Goal: Feedback & Contribution: Contribute content

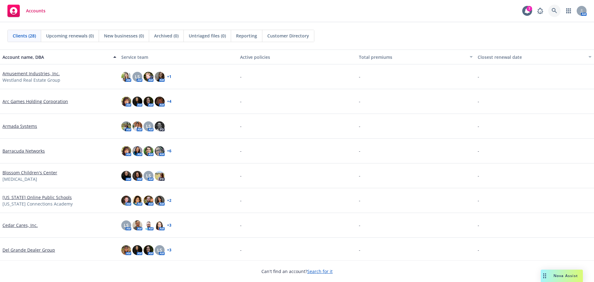
click at [554, 9] on icon at bounding box center [554, 10] width 5 height 5
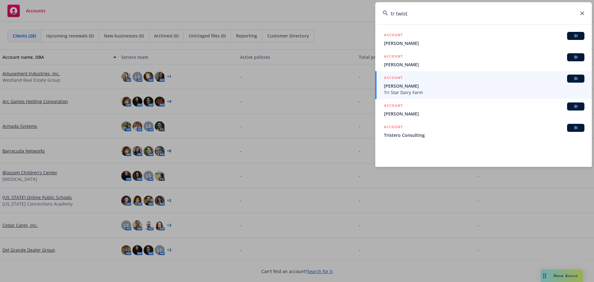
drag, startPoint x: 413, startPoint y: 11, endPoint x: 330, endPoint y: 23, distance: 84.0
click at [330, 23] on div "tr twist ACCOUNT BI [PERSON_NAME] ACCOUNT BI [PERSON_NAME] ACCOUNT BI [PERSON_N…" at bounding box center [297, 141] width 594 height 282
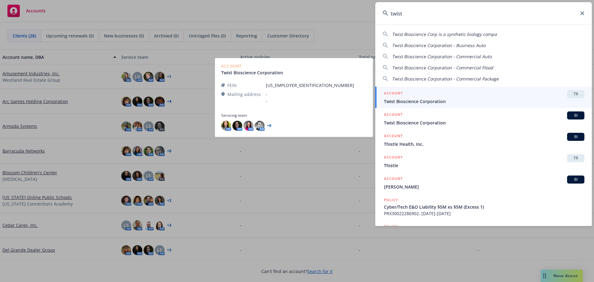
type input "twist"
click at [434, 100] on span "Twist Bioscience Corporation" at bounding box center [484, 101] width 200 height 6
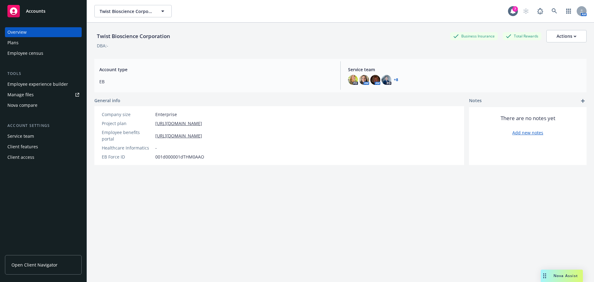
click at [26, 95] on div "Manage files" at bounding box center [20, 95] width 26 height 10
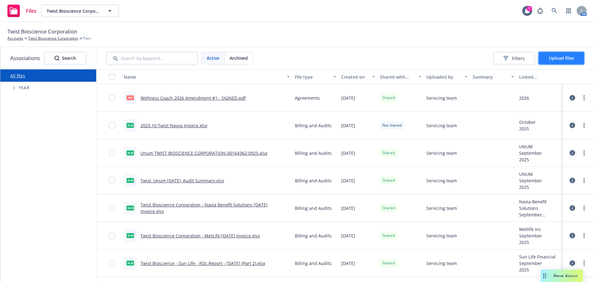
click at [568, 59] on span "Upload files" at bounding box center [561, 58] width 25 height 6
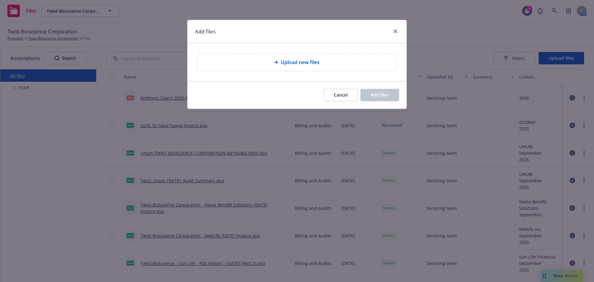
click at [295, 60] on div "Upload new files" at bounding box center [297, 62] width 199 height 17
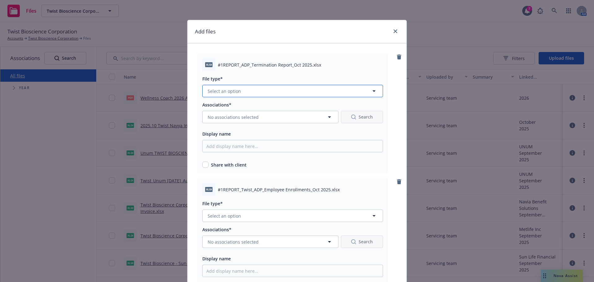
click at [237, 92] on span "Select an option" at bounding box center [224, 91] width 33 height 6
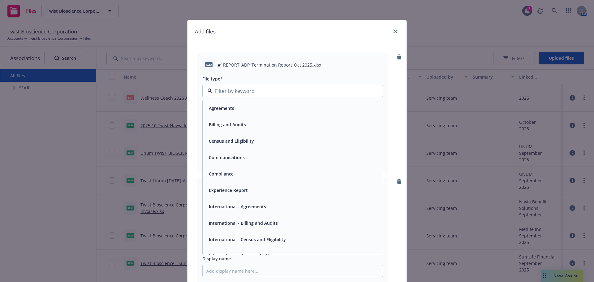
click at [239, 123] on span "Billing and Audits" at bounding box center [227, 124] width 37 height 6
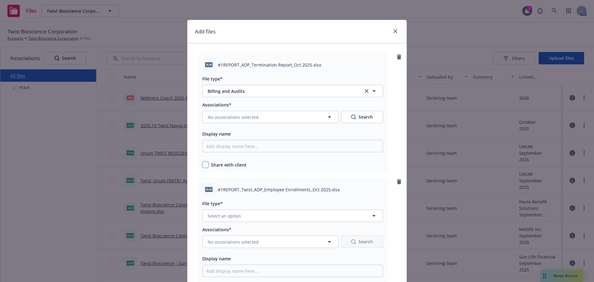
click at [205, 164] on input "checkbox" at bounding box center [205, 164] width 6 height 6
checkbox input "true"
click at [246, 119] on span "No associations selected" at bounding box center [233, 117] width 51 height 6
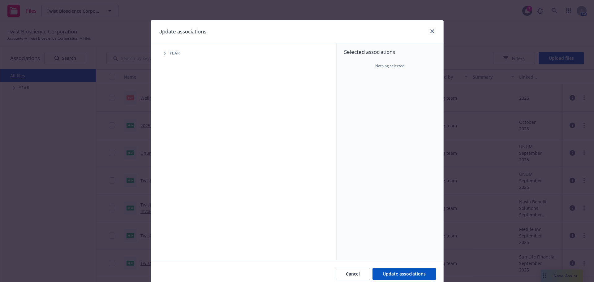
click at [165, 54] on span "Tree Example" at bounding box center [165, 53] width 10 height 10
click at [180, 135] on input "Tree Example" at bounding box center [180, 138] width 6 height 6
checkbox input "true"
click at [168, 139] on span "Tree Example" at bounding box center [172, 138] width 10 height 10
click at [182, 152] on span "Tree Example" at bounding box center [180, 151] width 10 height 10
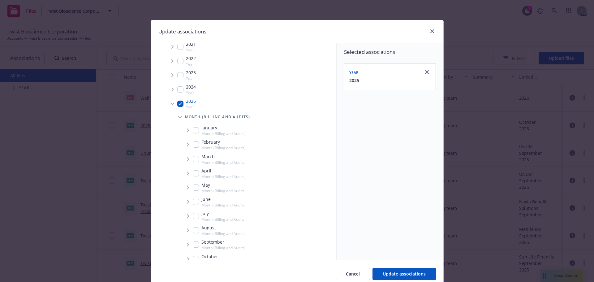
scroll to position [87, 0]
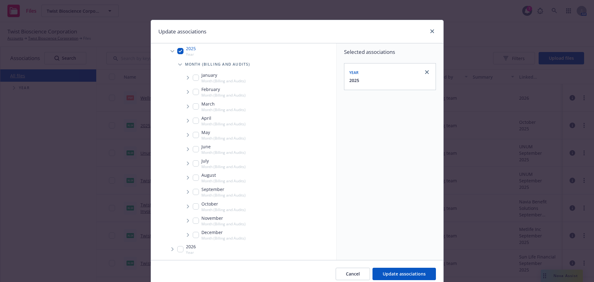
drag, startPoint x: 195, startPoint y: 207, endPoint x: 186, endPoint y: 207, distance: 8.4
click at [193, 207] on input "Tree Example" at bounding box center [196, 206] width 6 height 6
checkbox input "true"
drag, startPoint x: 427, startPoint y: 275, endPoint x: 419, endPoint y: 276, distance: 7.8
click at [425, 275] on button "Update associations" at bounding box center [403, 274] width 63 height 12
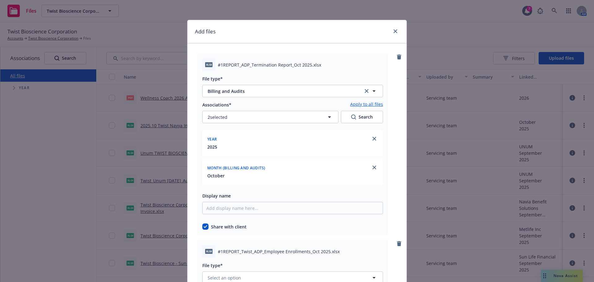
scroll to position [124, 0]
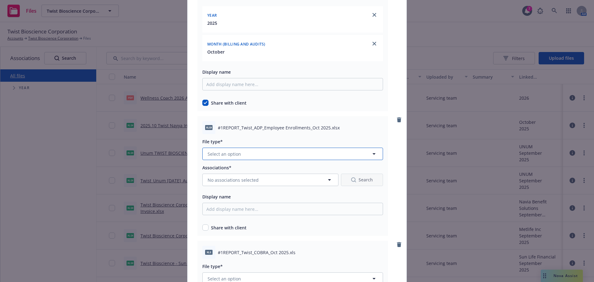
click at [269, 152] on button "Select an option" at bounding box center [292, 154] width 181 height 12
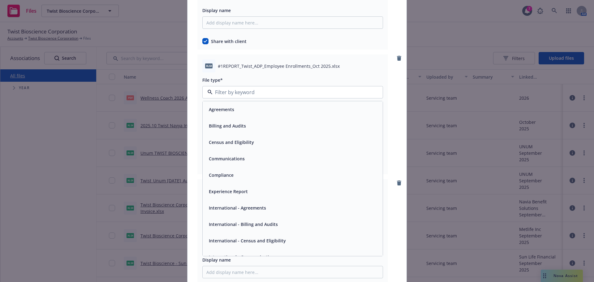
scroll to position [186, 0]
click at [257, 130] on div "Billing and Audits" at bounding box center [293, 125] width 180 height 16
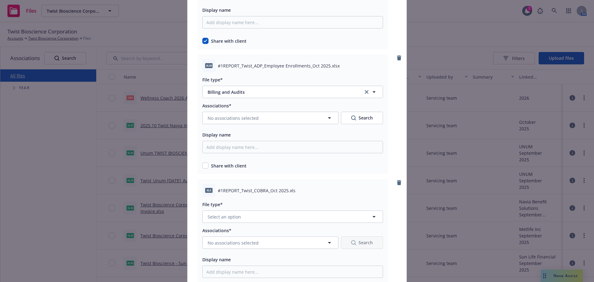
click at [207, 168] on div "Share with client" at bounding box center [292, 165] width 181 height 6
click at [207, 167] on div "Share with client" at bounding box center [292, 165] width 181 height 6
click at [206, 167] on input "checkbox" at bounding box center [205, 165] width 6 height 6
checkbox input "true"
click at [270, 112] on button "No associations selected" at bounding box center [270, 118] width 136 height 12
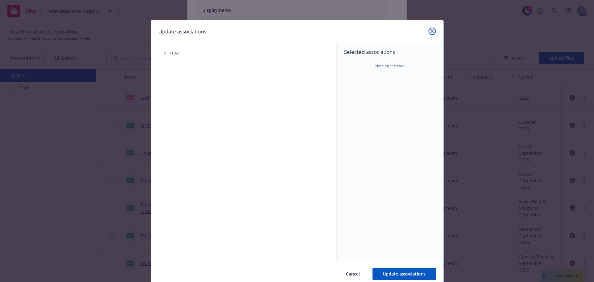
click at [430, 33] on link "close" at bounding box center [431, 31] width 7 height 7
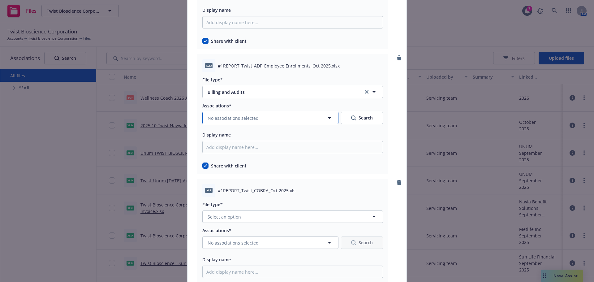
click at [217, 117] on span "No associations selected" at bounding box center [233, 118] width 51 height 6
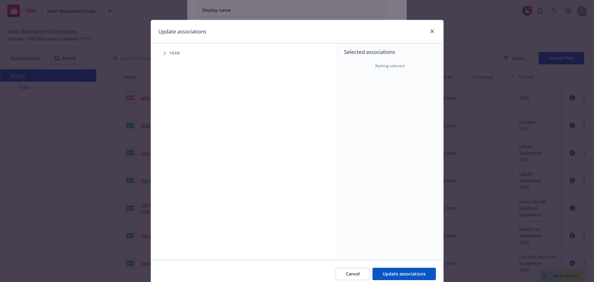
click at [165, 57] on span "Tree Example" at bounding box center [165, 53] width 10 height 10
click at [180, 136] on input "Tree Example" at bounding box center [180, 138] width 6 height 6
checkbox input "true"
click at [167, 138] on span "Tree Example" at bounding box center [172, 138] width 10 height 10
click at [180, 156] on span "Tree Example" at bounding box center [180, 151] width 10 height 10
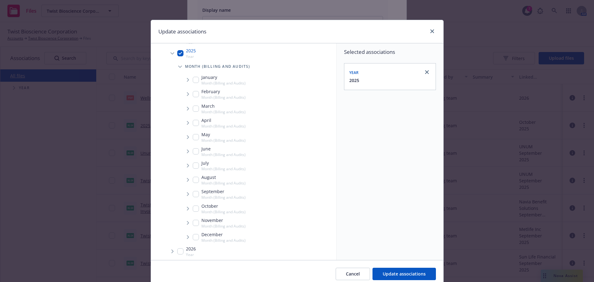
scroll to position [87, 0]
drag, startPoint x: 195, startPoint y: 204, endPoint x: 185, endPoint y: 200, distance: 11.3
click at [195, 204] on input "Tree Example" at bounding box center [196, 206] width 6 height 6
checkbox input "true"
drag, startPoint x: 184, startPoint y: 207, endPoint x: 212, endPoint y: 208, distance: 27.3
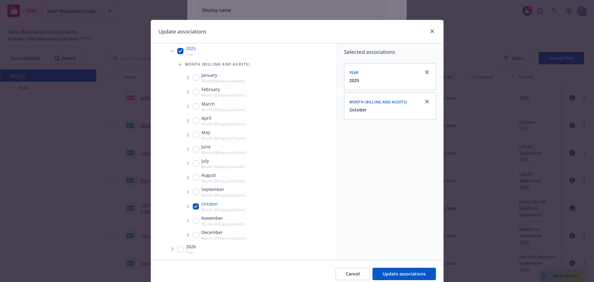
click at [187, 207] on icon "Tree Example" at bounding box center [188, 206] width 2 height 4
click at [408, 276] on span "Update associations" at bounding box center [404, 274] width 43 height 6
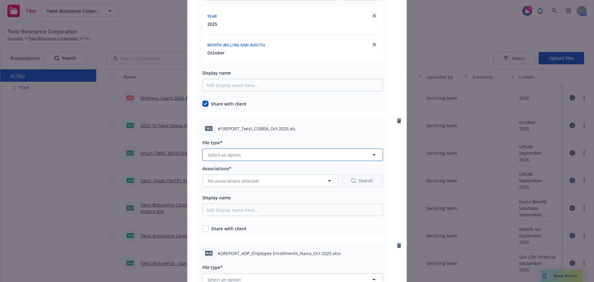
click at [277, 157] on button "Select an option" at bounding box center [292, 154] width 181 height 12
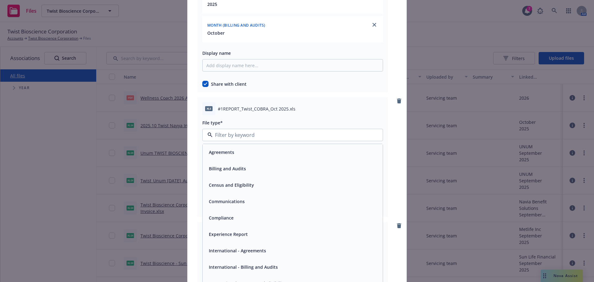
scroll to position [340, 0]
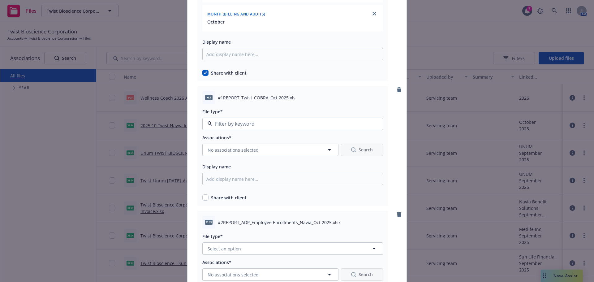
click at [272, 157] on div "Billing and Audits" at bounding box center [292, 157] width 173 height 9
click at [203, 200] on input "checkbox" at bounding box center [205, 197] width 6 height 6
checkbox input "true"
click at [241, 146] on button "No associations selected" at bounding box center [270, 150] width 136 height 12
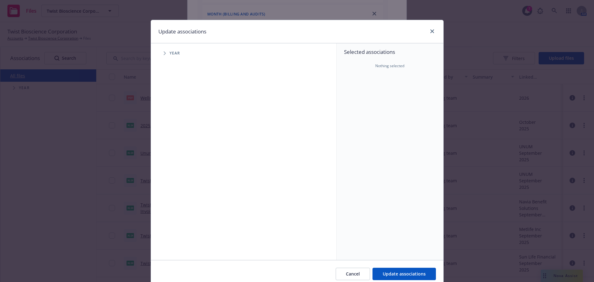
click at [164, 60] on div "Accessibility guide for tree Tree Example. Navigate the tree with the arrow key…" at bounding box center [244, 151] width 186 height 217
click at [164, 56] on span "Tree Example" at bounding box center [165, 53] width 10 height 10
drag, startPoint x: 178, startPoint y: 137, endPoint x: 172, endPoint y: 139, distance: 6.6
click at [177, 139] on input "Tree Example" at bounding box center [180, 138] width 6 height 6
checkbox input "true"
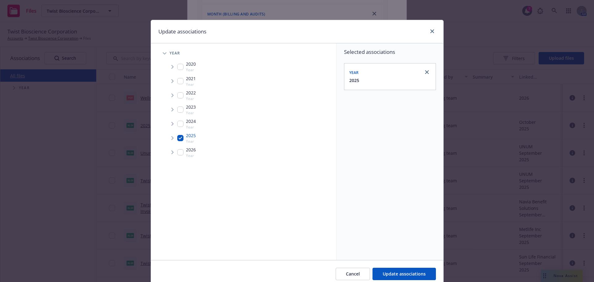
click at [171, 138] on icon "Tree Example" at bounding box center [172, 138] width 2 height 4
click at [177, 155] on span "Tree Example" at bounding box center [180, 151] width 10 height 10
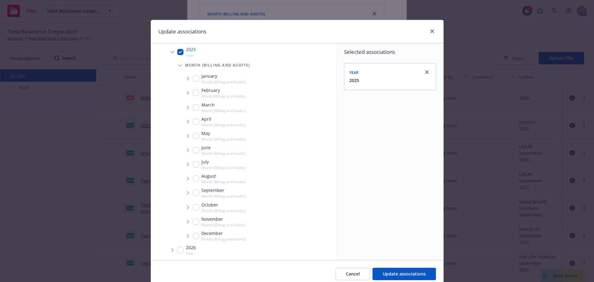
scroll to position [87, 0]
click at [196, 206] on input "Tree Example" at bounding box center [196, 206] width 6 height 6
checkbox input "true"
click at [183, 204] on span "Tree Example" at bounding box center [188, 206] width 10 height 10
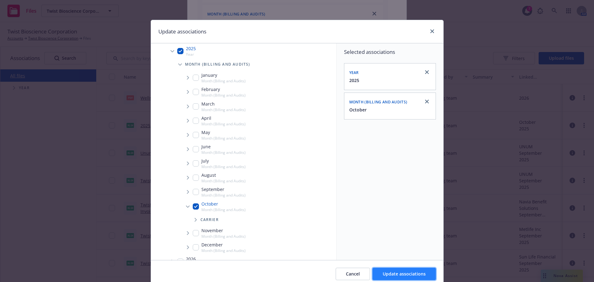
click at [407, 268] on button "Update associations" at bounding box center [403, 274] width 63 height 12
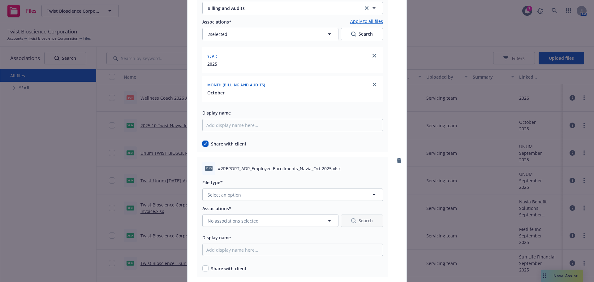
scroll to position [464, 0]
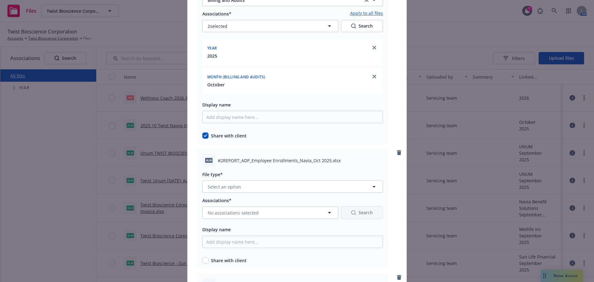
click at [252, 193] on div at bounding box center [292, 195] width 181 height 4
click at [251, 189] on button "Select an option" at bounding box center [292, 186] width 181 height 12
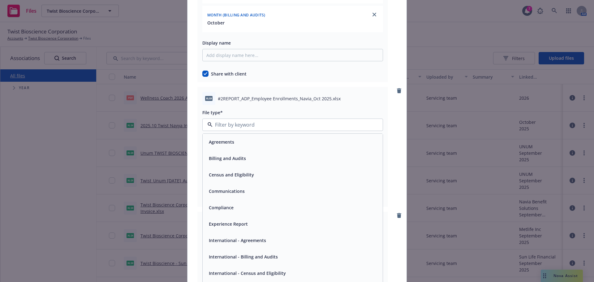
click at [265, 162] on div "Billing and Audits" at bounding box center [292, 158] width 173 height 9
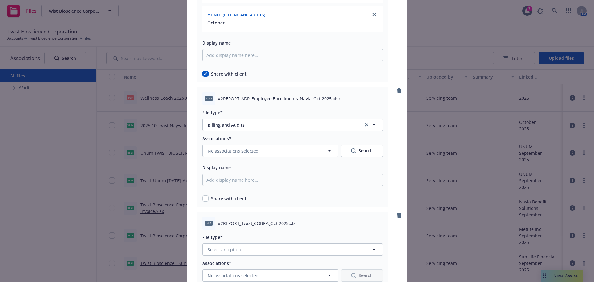
click at [207, 198] on div "Share with client" at bounding box center [292, 198] width 181 height 6
click at [203, 197] on input "checkbox" at bounding box center [205, 198] width 6 height 6
checkbox input "true"
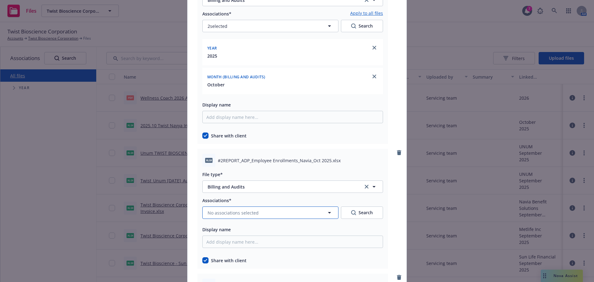
click at [241, 215] on span "No associations selected" at bounding box center [233, 212] width 51 height 6
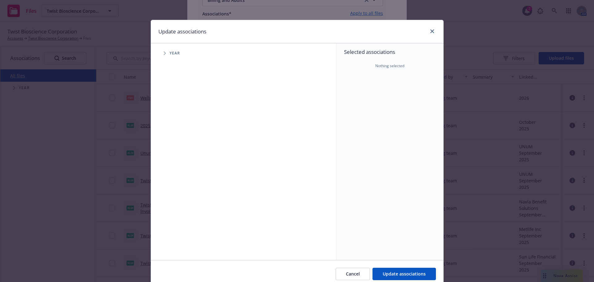
click at [160, 50] on span "Tree Example" at bounding box center [165, 53] width 10 height 10
drag, startPoint x: 179, startPoint y: 137, endPoint x: 175, endPoint y: 138, distance: 4.1
click at [178, 138] on input "Tree Example" at bounding box center [180, 138] width 6 height 6
checkbox input "true"
drag, startPoint x: 170, startPoint y: 138, endPoint x: 175, endPoint y: 145, distance: 8.2
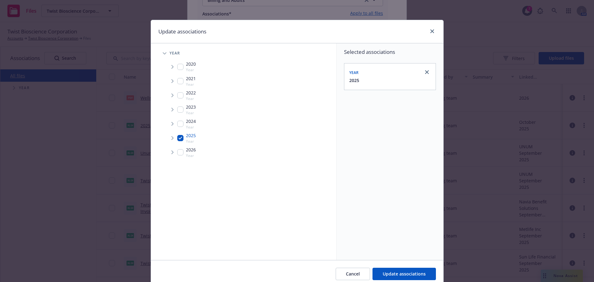
click at [171, 138] on icon "Tree Example" at bounding box center [172, 138] width 2 height 4
click at [179, 148] on span "Tree Example" at bounding box center [180, 151] width 10 height 10
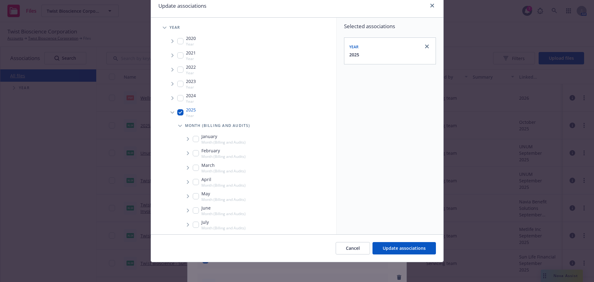
scroll to position [87, 0]
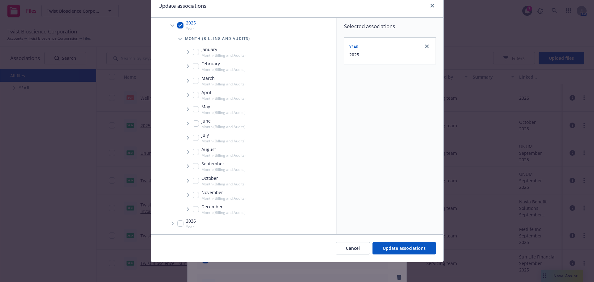
click at [193, 180] on input "Tree Example" at bounding box center [196, 181] width 6 height 6
checkbox input "true"
click at [190, 180] on span "Tree Example" at bounding box center [188, 181] width 10 height 10
click at [379, 245] on button "Update associations" at bounding box center [403, 248] width 63 height 12
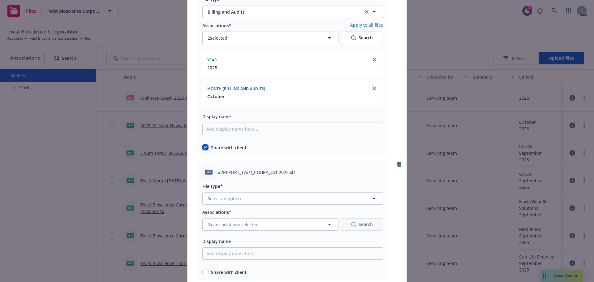
scroll to position [650, 0]
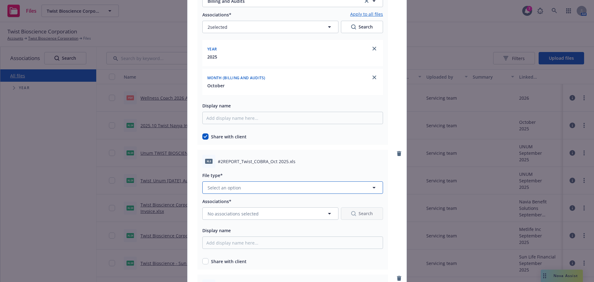
click at [266, 190] on button "Select an option" at bounding box center [292, 187] width 181 height 12
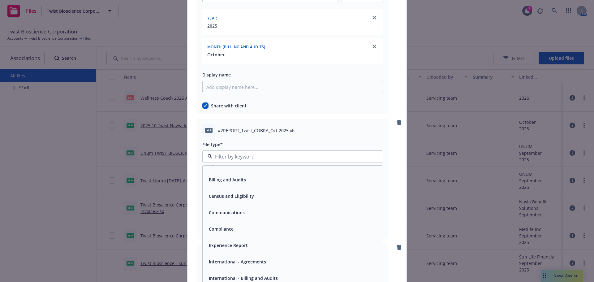
scroll to position [0, 0]
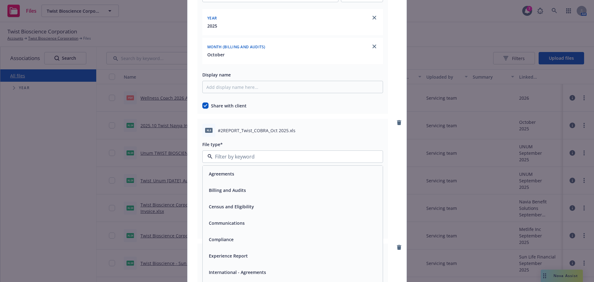
click at [243, 190] on span "Billing and Audits" at bounding box center [227, 190] width 37 height 6
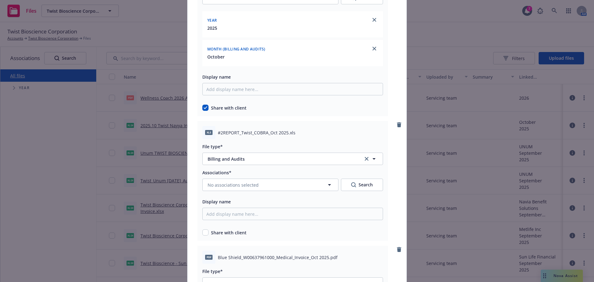
scroll to position [681, 0]
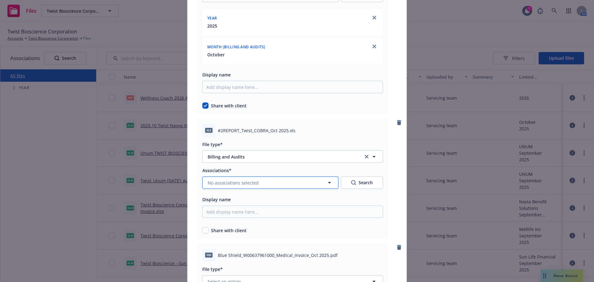
click at [238, 178] on button "No associations selected" at bounding box center [270, 182] width 136 height 12
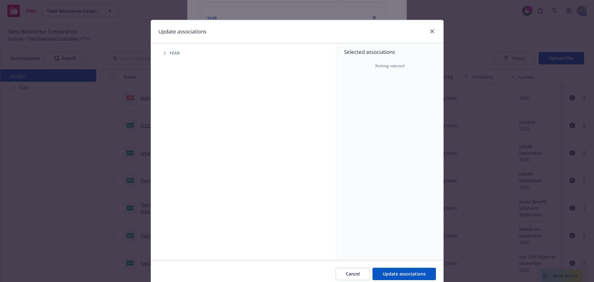
click at [165, 58] on span "Tree Example" at bounding box center [165, 53] width 10 height 10
click at [179, 136] on input "Tree Example" at bounding box center [180, 138] width 6 height 6
checkbox input "true"
click at [169, 136] on span "Tree Example" at bounding box center [172, 138] width 10 height 10
click at [181, 150] on div "Month (Billing and Audits)" at bounding box center [255, 151] width 164 height 12
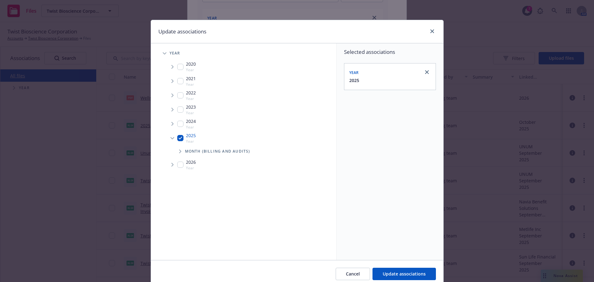
click at [178, 149] on span "Tree Example" at bounding box center [180, 151] width 10 height 10
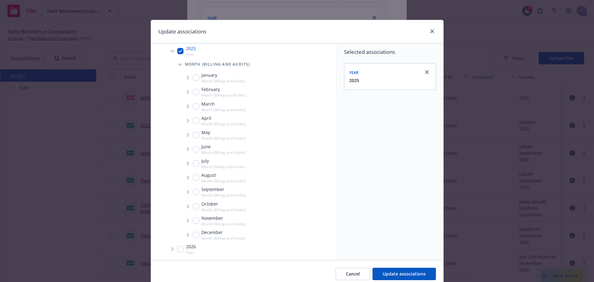
drag, startPoint x: 194, startPoint y: 206, endPoint x: 191, endPoint y: 208, distance: 3.7
click at [193, 208] on input "Tree Example" at bounding box center [196, 206] width 6 height 6
checkbox input "true"
drag, startPoint x: 182, startPoint y: 205, endPoint x: 189, endPoint y: 213, distance: 10.5
click at [184, 210] on span "Tree Example" at bounding box center [188, 206] width 10 height 10
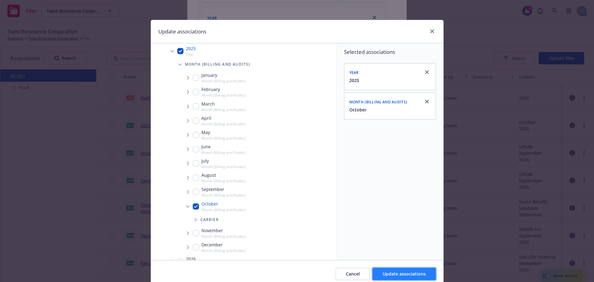
click at [372, 269] on button "Update associations" at bounding box center [403, 274] width 63 height 12
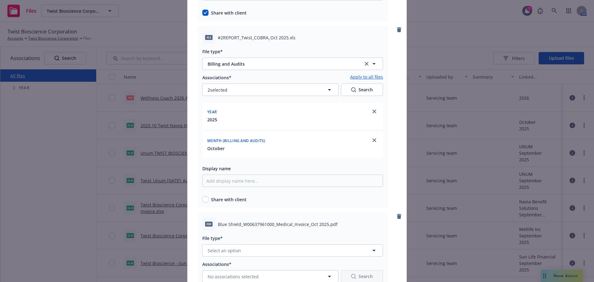
scroll to position [804, 0]
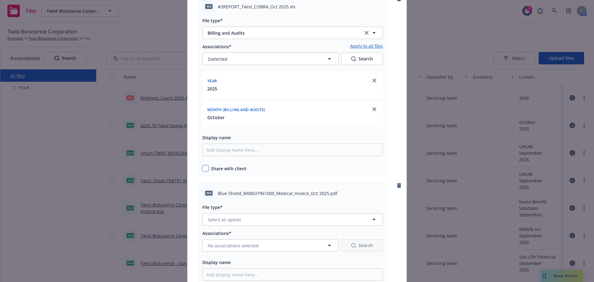
click at [202, 169] on input "checkbox" at bounding box center [205, 168] width 6 height 6
checkbox input "true"
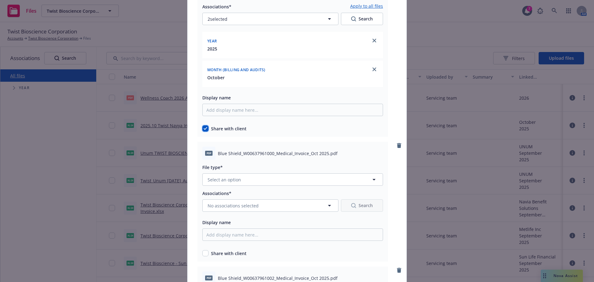
scroll to position [928, 0]
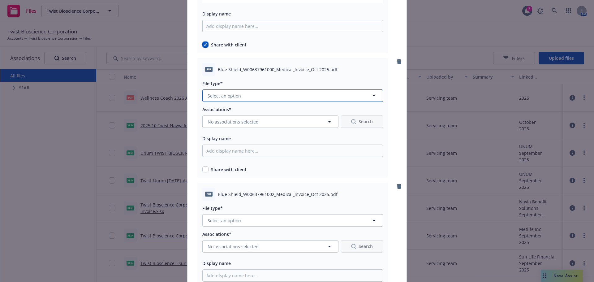
click at [214, 98] on span "Select an option" at bounding box center [224, 95] width 33 height 6
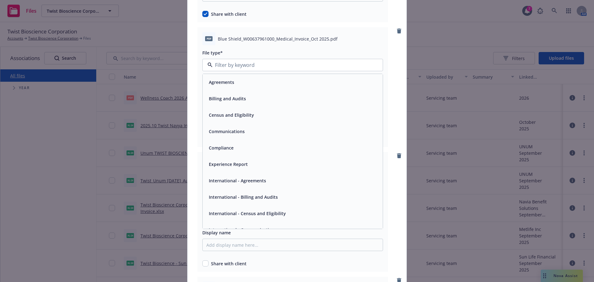
scroll to position [959, 0]
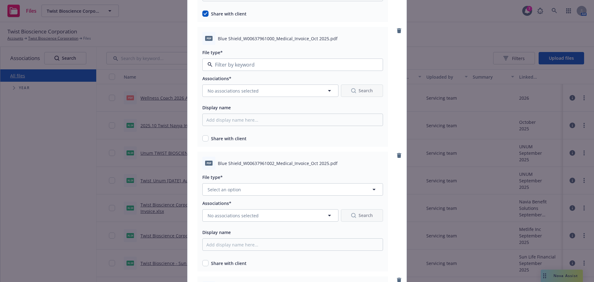
click at [214, 98] on span "Billing and Audits" at bounding box center [227, 98] width 37 height 6
click at [204, 139] on input "checkbox" at bounding box center [205, 138] width 6 height 6
checkbox input "true"
click at [235, 95] on button "No associations selected" at bounding box center [270, 90] width 136 height 12
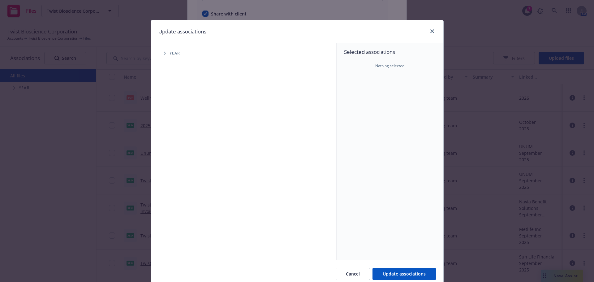
drag, startPoint x: 171, startPoint y: 49, endPoint x: 166, endPoint y: 51, distance: 5.4
click at [169, 51] on div "Year" at bounding box center [246, 53] width 179 height 12
click at [166, 51] on span "Tree Example" at bounding box center [165, 53] width 10 height 10
click at [177, 136] on input "Tree Example" at bounding box center [180, 138] width 6 height 6
drag, startPoint x: 170, startPoint y: 141, endPoint x: 173, endPoint y: 147, distance: 7.0
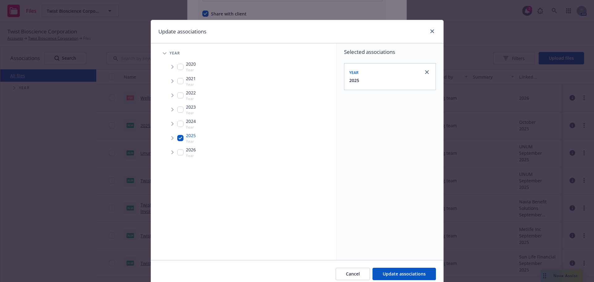
click at [171, 144] on div "2025 Year" at bounding box center [250, 138] width 171 height 14
click at [178, 137] on input "Tree Example" at bounding box center [180, 138] width 6 height 6
checkbox input "true"
click at [171, 137] on span "Tree Example" at bounding box center [172, 138] width 10 height 10
drag, startPoint x: 177, startPoint y: 154, endPoint x: 181, endPoint y: 153, distance: 4.1
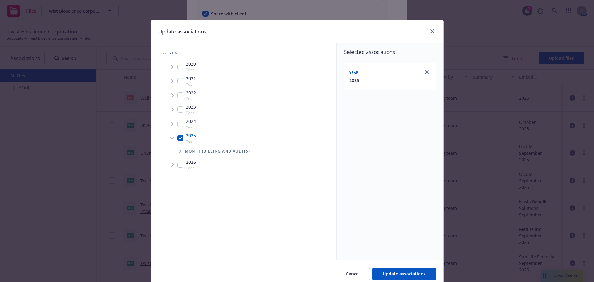
click at [178, 154] on span "Tree Example" at bounding box center [180, 151] width 10 height 10
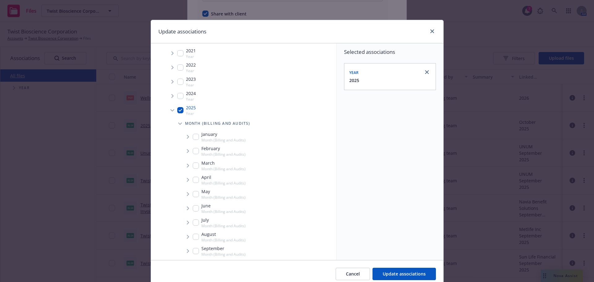
scroll to position [87, 0]
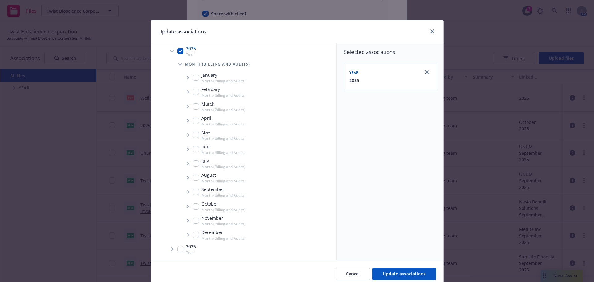
click at [193, 203] on input "Tree Example" at bounding box center [196, 206] width 6 height 6
checkbox input "true"
drag, startPoint x: 184, startPoint y: 204, endPoint x: 190, endPoint y: 212, distance: 10.1
click at [185, 208] on span "Tree Example" at bounding box center [188, 206] width 10 height 10
click at [194, 217] on span "Tree Example" at bounding box center [196, 220] width 10 height 10
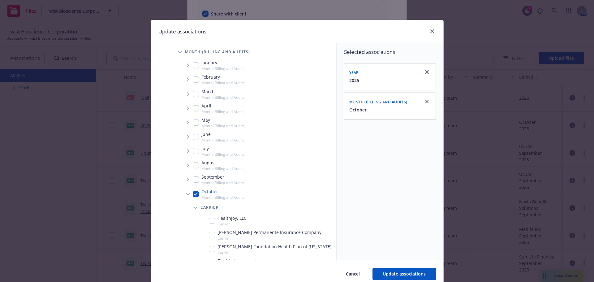
scroll to position [223, 0]
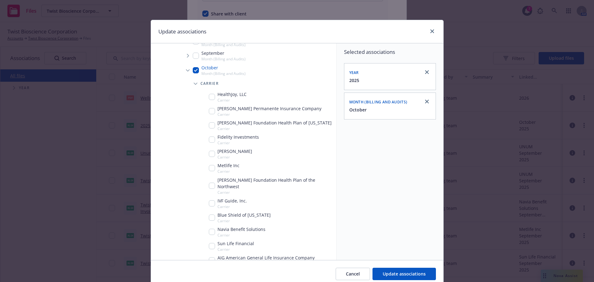
click at [210, 214] on input "Tree Example" at bounding box center [212, 217] width 6 height 6
checkbox input "true"
drag, startPoint x: 413, startPoint y: 268, endPoint x: 410, endPoint y: 271, distance: 4.2
click at [413, 268] on button "Update associations" at bounding box center [403, 274] width 63 height 12
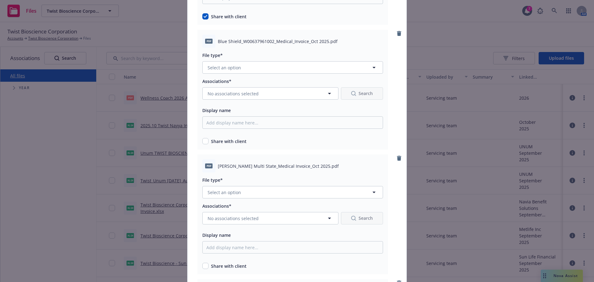
scroll to position [1175, 0]
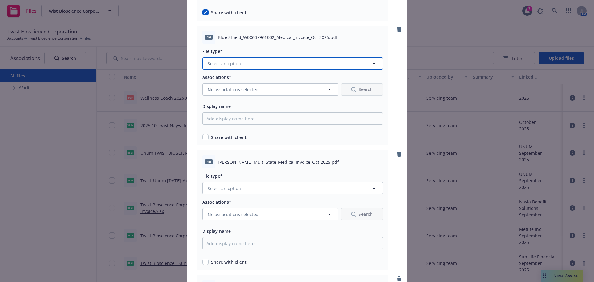
click at [245, 67] on button "Select an option" at bounding box center [292, 63] width 181 height 12
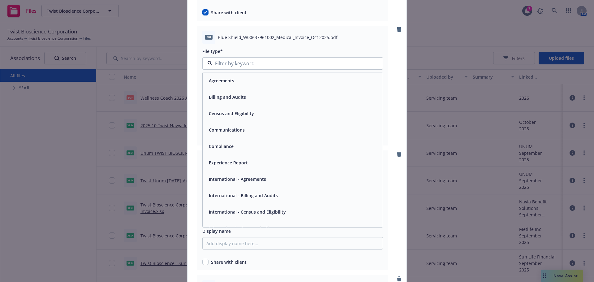
click at [234, 96] on span "Billing and Audits" at bounding box center [227, 97] width 37 height 6
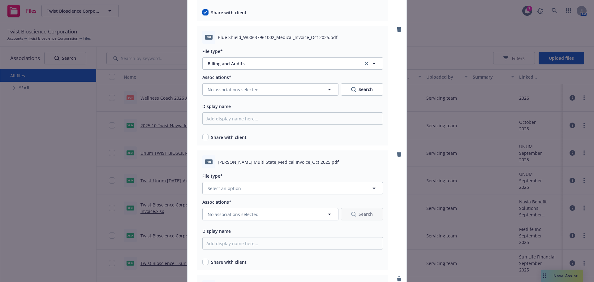
drag, startPoint x: 200, startPoint y: 133, endPoint x: 204, endPoint y: 137, distance: 5.8
click at [202, 134] on div "Share with client" at bounding box center [292, 135] width 181 height 9
click at [204, 137] on input "checkbox" at bounding box center [205, 137] width 6 height 6
checkbox input "true"
click at [229, 95] on button "No associations selected" at bounding box center [270, 89] width 136 height 12
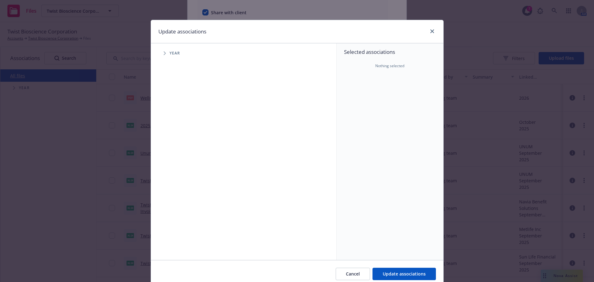
click at [163, 57] on span "Tree Example" at bounding box center [165, 53] width 10 height 10
click at [183, 136] on div "2025 Year" at bounding box center [186, 138] width 19 height 12
checkbox input "true"
click at [171, 137] on span "Tree Example" at bounding box center [172, 138] width 10 height 10
click at [180, 148] on span "Tree Example" at bounding box center [180, 151] width 10 height 10
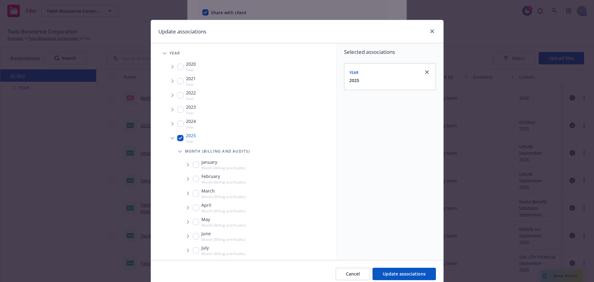
scroll to position [87, 0]
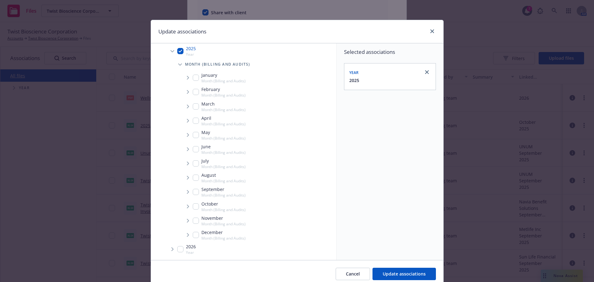
click at [194, 206] on input "Tree Example" at bounding box center [196, 206] width 6 height 6
checkbox input "true"
click at [187, 206] on span "Tree Example" at bounding box center [188, 206] width 10 height 10
click at [193, 218] on span "Tree Example" at bounding box center [196, 220] width 10 height 10
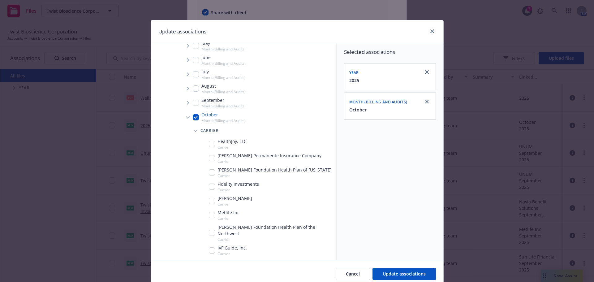
scroll to position [192, 0]
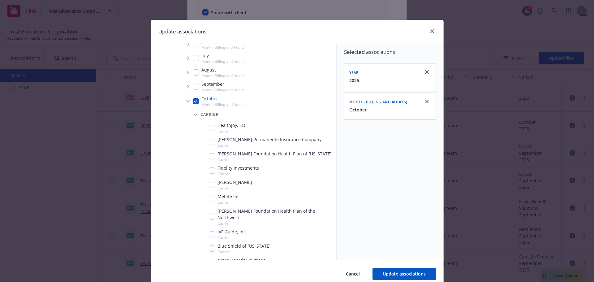
drag, startPoint x: 209, startPoint y: 239, endPoint x: 213, endPoint y: 242, distance: 4.0
click at [211, 245] on input "Tree Example" at bounding box center [212, 248] width 6 height 6
checkbox input "true"
click at [403, 273] on span "Update associations" at bounding box center [404, 274] width 43 height 6
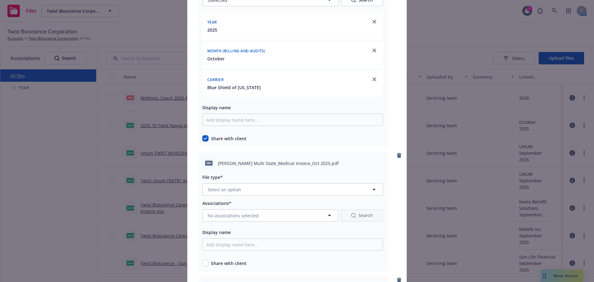
scroll to position [1268, 0]
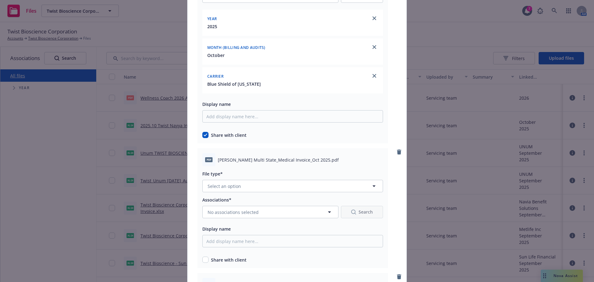
click at [219, 179] on div "File type* Select an option" at bounding box center [292, 181] width 181 height 22
click at [230, 190] on button "Select an option" at bounding box center [292, 186] width 181 height 12
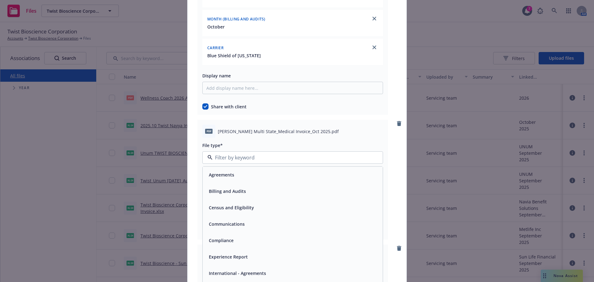
scroll to position [1299, 0]
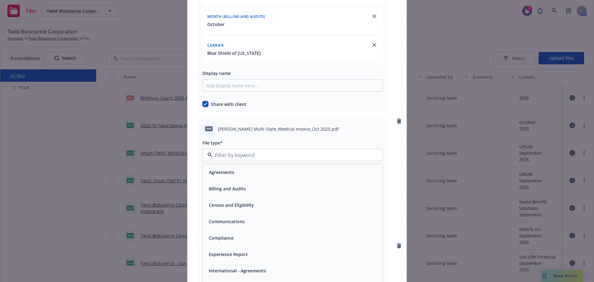
click at [240, 187] on span "Billing and Audits" at bounding box center [227, 188] width 37 height 6
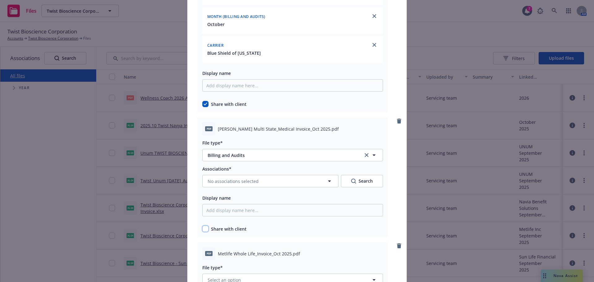
drag, startPoint x: 203, startPoint y: 230, endPoint x: 202, endPoint y: 218, distance: 11.8
click at [203, 230] on input "checkbox" at bounding box center [205, 229] width 6 height 6
checkbox input "true"
click at [220, 186] on button "No associations selected" at bounding box center [270, 181] width 136 height 12
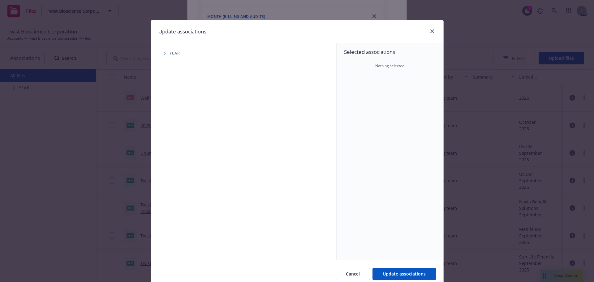
click at [165, 59] on div "Year" at bounding box center [246, 53] width 179 height 12
click at [164, 58] on span "Tree Example" at bounding box center [165, 53] width 10 height 10
click at [163, 57] on span "Tree Example" at bounding box center [165, 53] width 10 height 10
click at [161, 58] on span "Tree Example" at bounding box center [165, 53] width 10 height 10
click at [177, 138] on input "Tree Example" at bounding box center [180, 138] width 6 height 6
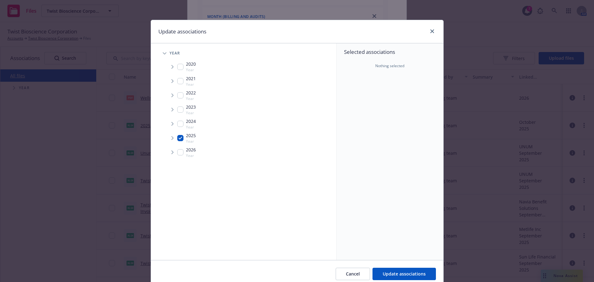
checkbox input "true"
click at [171, 135] on span "Tree Example" at bounding box center [172, 138] width 10 height 10
click at [177, 157] on div "2026 Year" at bounding box center [250, 164] width 171 height 14
checkbox input "true"
click at [176, 154] on span "Tree Example" at bounding box center [180, 151] width 10 height 10
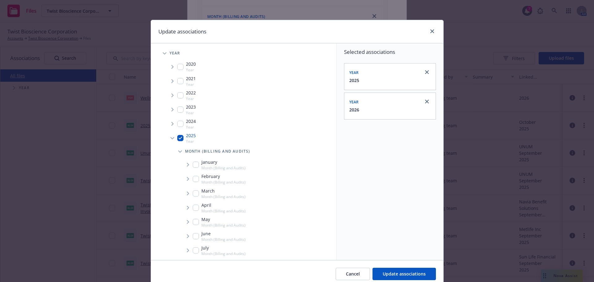
click at [180, 162] on div "January Month (Billing and Audits)" at bounding box center [258, 164] width 156 height 14
click at [193, 163] on input "Tree Example" at bounding box center [196, 164] width 6 height 6
checkbox input "false"
click at [180, 152] on span "Tree Example" at bounding box center [180, 151] width 10 height 10
click at [179, 166] on input "Tree Example" at bounding box center [180, 164] width 6 height 6
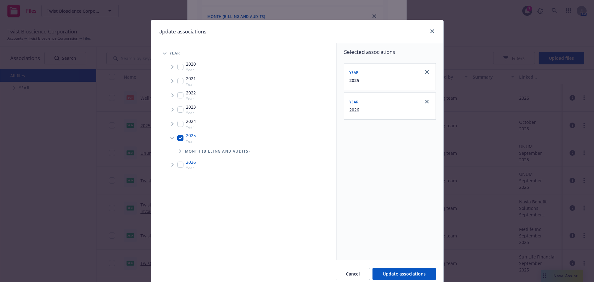
checkbox input "false"
click at [179, 152] on icon "Tree Example" at bounding box center [180, 151] width 2 height 4
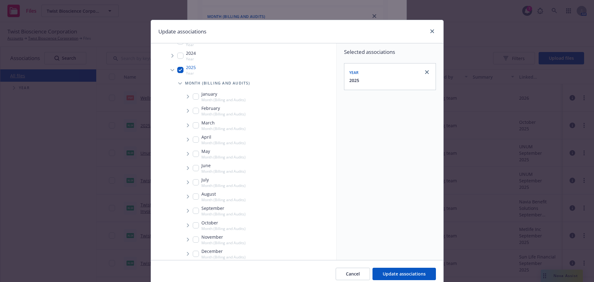
scroll to position [87, 0]
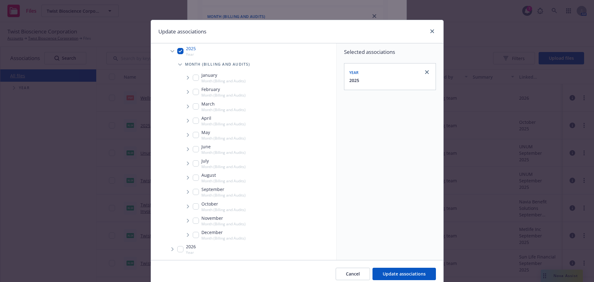
click at [193, 205] on input "Tree Example" at bounding box center [196, 206] width 6 height 6
checkbox input "true"
click at [184, 202] on span "Tree Example" at bounding box center [188, 206] width 10 height 10
click at [195, 221] on icon "Tree Example" at bounding box center [196, 220] width 2 height 4
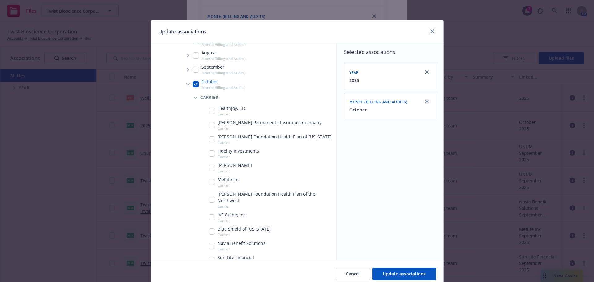
scroll to position [211, 0]
click at [210, 124] on input "Tree Example" at bounding box center [212, 123] width 6 height 6
checkbox input "true"
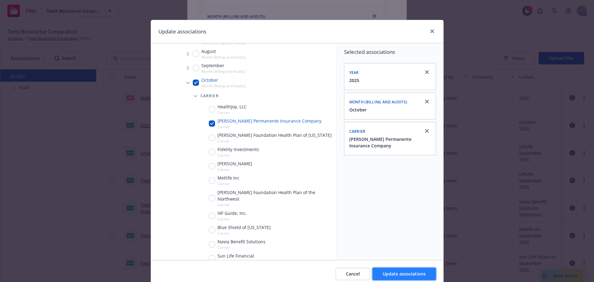
click at [416, 270] on button "Update associations" at bounding box center [403, 274] width 63 height 12
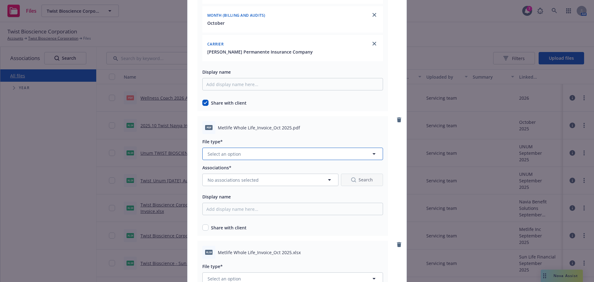
click at [221, 151] on span "Select an option" at bounding box center [224, 154] width 33 height 6
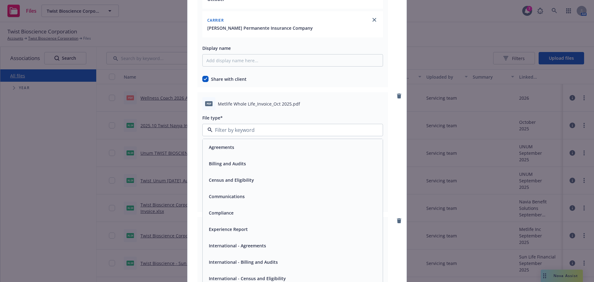
scroll to position [1547, 0]
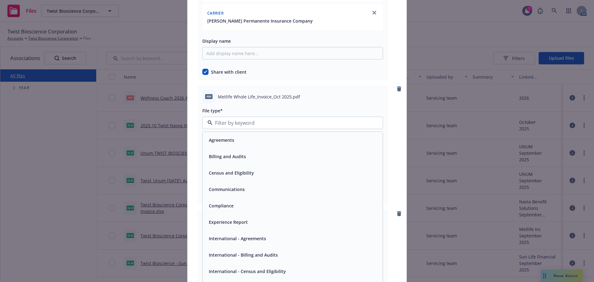
click at [222, 152] on div "Billing and Audits" at bounding box center [226, 156] width 41 height 9
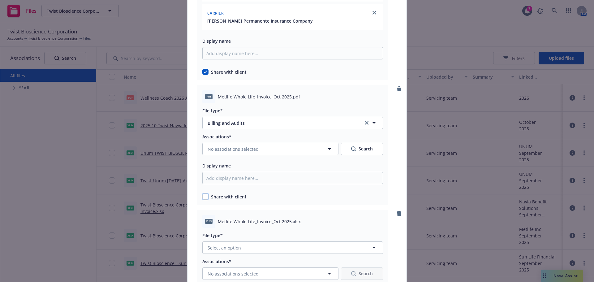
click at [202, 195] on input "checkbox" at bounding box center [205, 196] width 6 height 6
checkbox input "true"
click at [211, 147] on span "No associations selected" at bounding box center [233, 149] width 51 height 6
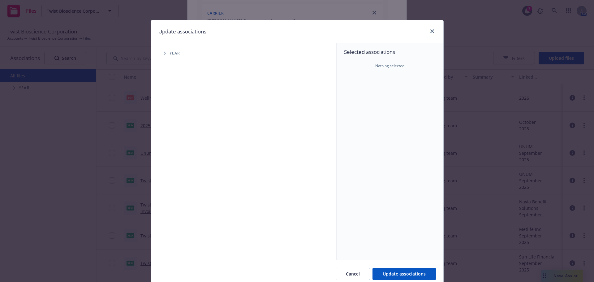
click at [426, 28] on div at bounding box center [431, 32] width 10 height 8
click at [428, 29] on link "close" at bounding box center [431, 31] width 7 height 7
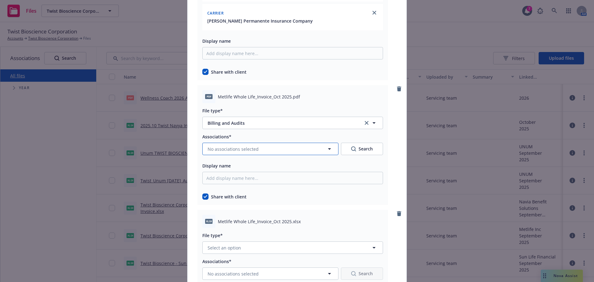
click at [214, 145] on button "No associations selected" at bounding box center [270, 149] width 136 height 12
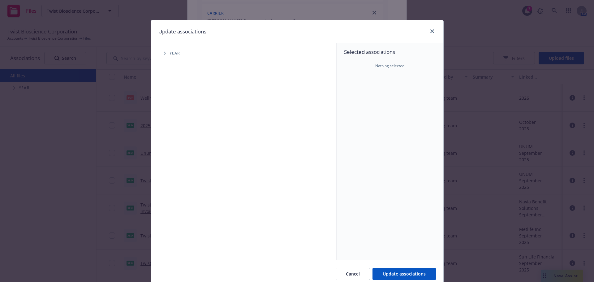
click at [160, 55] on span "Tree Example" at bounding box center [165, 53] width 10 height 10
drag, startPoint x: 182, startPoint y: 139, endPoint x: 177, endPoint y: 138, distance: 5.3
click at [182, 138] on div "2025 Year" at bounding box center [186, 138] width 19 height 12
checkbox input "true"
drag, startPoint x: 169, startPoint y: 139, endPoint x: 170, endPoint y: 145, distance: 5.6
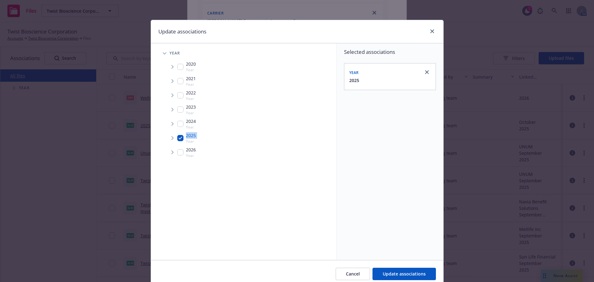
click at [169, 141] on span "Tree Example" at bounding box center [172, 138] width 10 height 10
click at [175, 155] on span "Tree Example" at bounding box center [180, 151] width 10 height 10
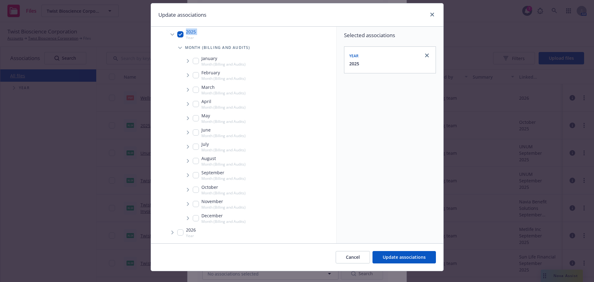
scroll to position [26, 0]
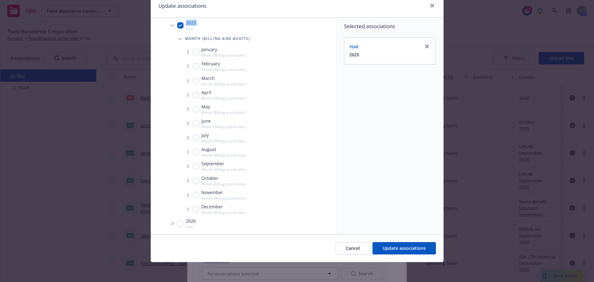
drag, startPoint x: 195, startPoint y: 181, endPoint x: 180, endPoint y: 181, distance: 15.5
click at [193, 181] on input "Tree Example" at bounding box center [196, 181] width 6 height 6
click at [180, 181] on div "October Month (Billing and Audits)" at bounding box center [258, 181] width 156 height 14
click at [183, 182] on span "Tree Example" at bounding box center [188, 181] width 10 height 10
click at [196, 181] on div "October Month (Billing and Audits)" at bounding box center [219, 181] width 53 height 12
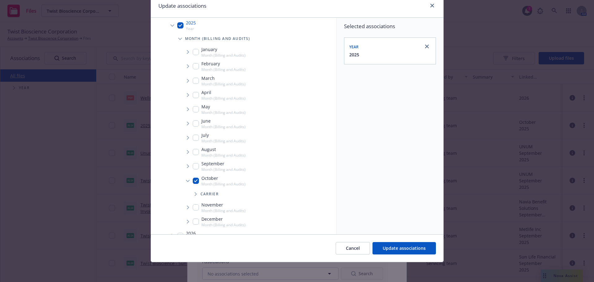
checkbox input "true"
click at [197, 192] on span "Tree Example" at bounding box center [196, 194] width 10 height 10
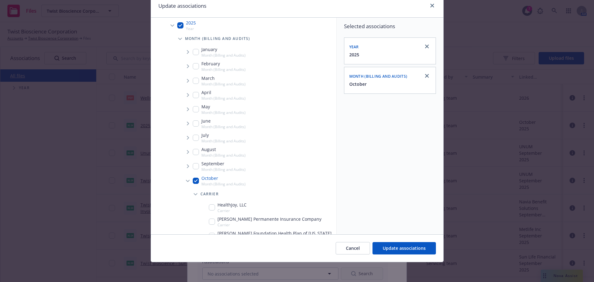
scroll to position [180, 0]
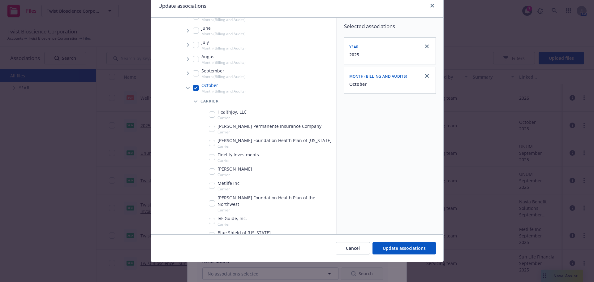
click at [209, 129] on input "Tree Example" at bounding box center [212, 129] width 6 height 6
checkbox input "true"
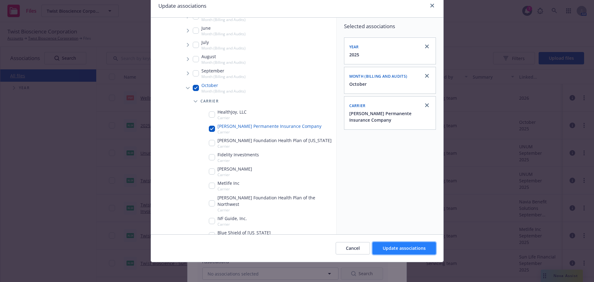
click at [416, 249] on span "Update associations" at bounding box center [404, 248] width 43 height 6
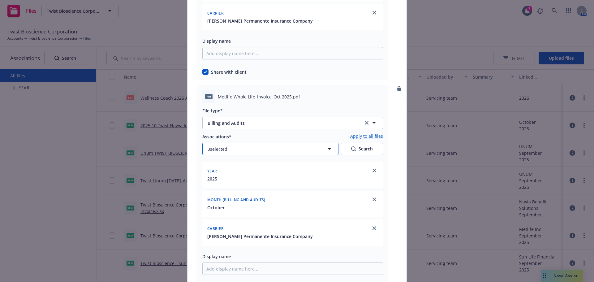
click at [233, 144] on button "3 selected" at bounding box center [270, 149] width 136 height 12
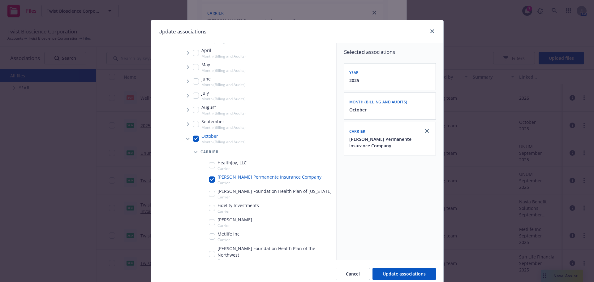
scroll to position [186, 0]
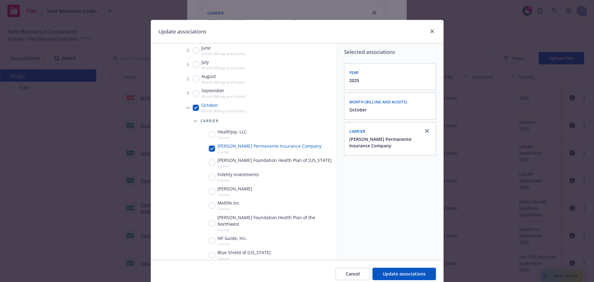
click at [211, 204] on input "Tree Example" at bounding box center [212, 205] width 6 height 6
checkbox input "true"
click at [393, 274] on span "Update associations" at bounding box center [404, 274] width 43 height 6
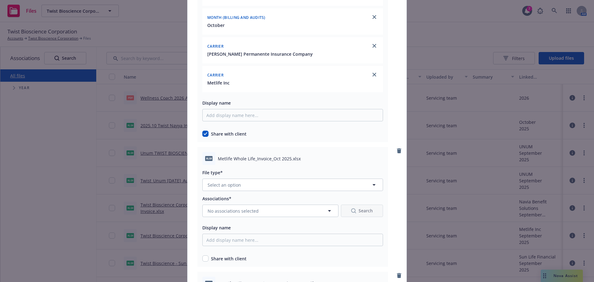
scroll to position [1732, 0]
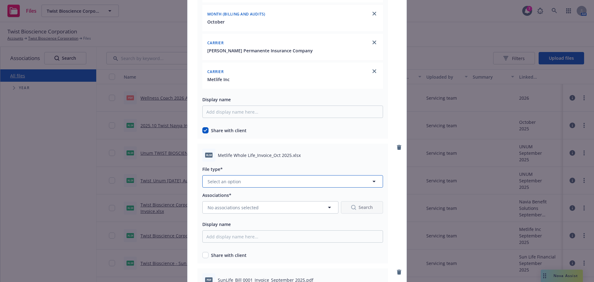
click at [254, 184] on button "Select an option" at bounding box center [292, 181] width 181 height 12
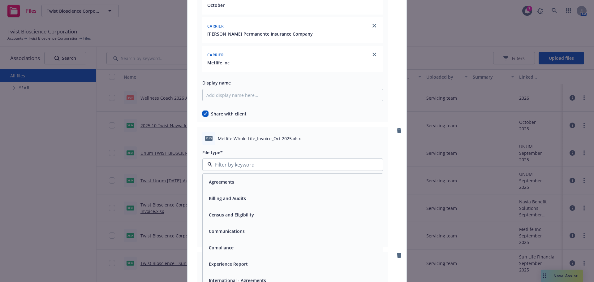
scroll to position [1763, 0]
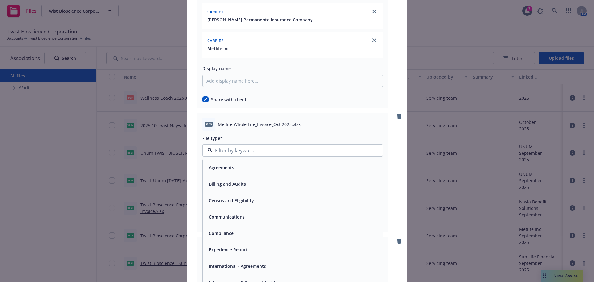
click at [226, 182] on span "Billing and Audits" at bounding box center [227, 184] width 37 height 6
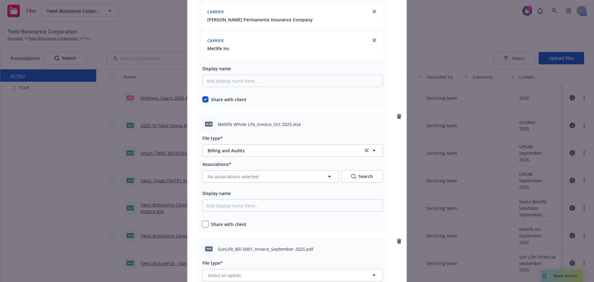
click at [203, 224] on input "checkbox" at bounding box center [205, 224] width 6 height 6
checkbox input "true"
click at [222, 182] on button "No associations selected" at bounding box center [270, 176] width 136 height 12
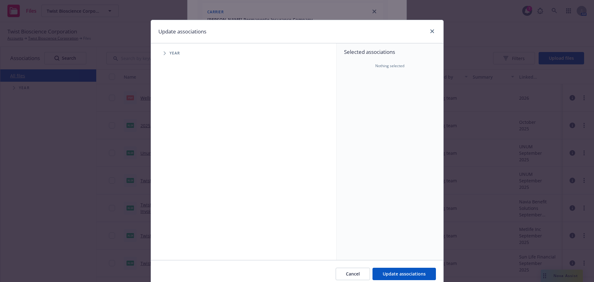
click at [160, 57] on span "Tree Example" at bounding box center [165, 53] width 10 height 10
drag, startPoint x: 178, startPoint y: 134, endPoint x: 170, endPoint y: 135, distance: 8.2
click at [178, 134] on div "2025 Year" at bounding box center [186, 138] width 19 height 12
checkbox input "true"
drag, startPoint x: 169, startPoint y: 135, endPoint x: 171, endPoint y: 142, distance: 6.7
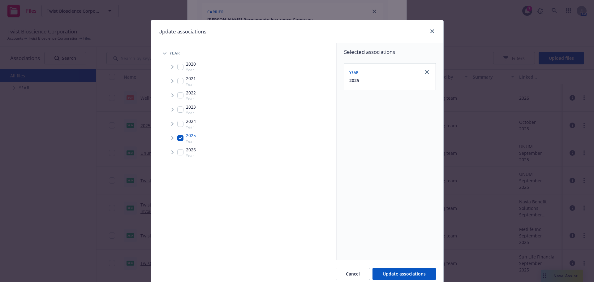
click at [169, 136] on span "Tree Example" at bounding box center [172, 138] width 10 height 10
click at [178, 149] on span "Tree Example" at bounding box center [180, 151] width 10 height 10
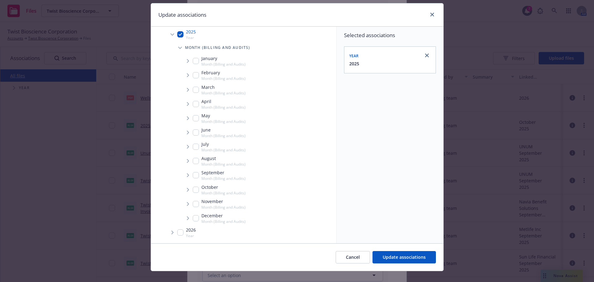
scroll to position [26, 0]
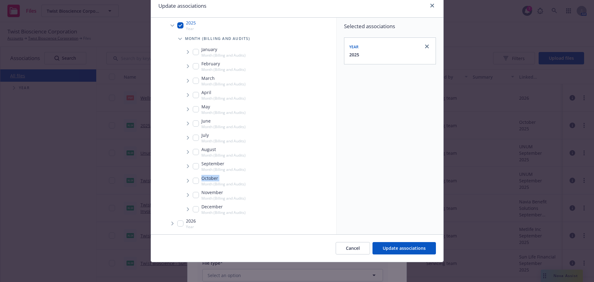
click at [195, 184] on div "October Month (Billing and Audits)" at bounding box center [219, 181] width 53 height 12
click at [194, 183] on input "Tree Example" at bounding box center [196, 181] width 6 height 6
click at [193, 182] on input "Tree Example" at bounding box center [196, 181] width 6 height 6
checkbox input "true"
click at [187, 182] on icon "Tree Example" at bounding box center [188, 181] width 2 height 4
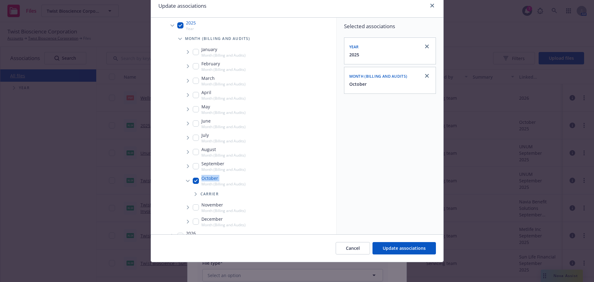
click at [192, 191] on span "Tree Example" at bounding box center [196, 194] width 10 height 10
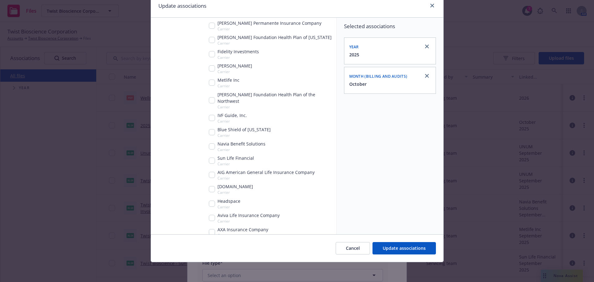
scroll to position [285, 0]
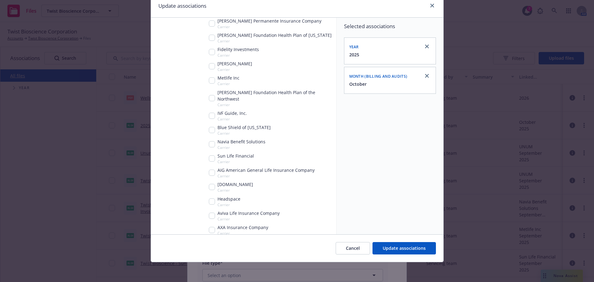
click at [209, 81] on input "Tree Example" at bounding box center [212, 80] width 6 height 6
checkbox input "true"
click at [396, 248] on span "Update associations" at bounding box center [404, 248] width 43 height 6
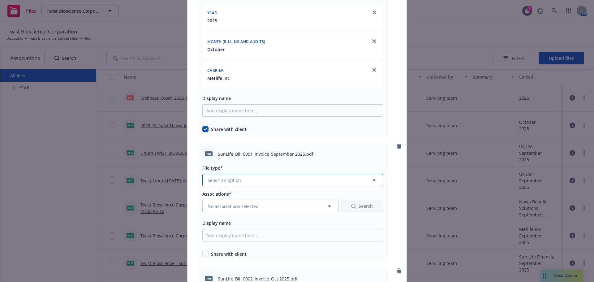
click at [240, 182] on button "Select an option" at bounding box center [292, 180] width 181 height 12
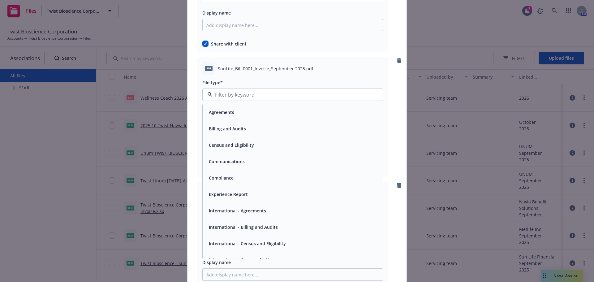
scroll to position [2042, 0]
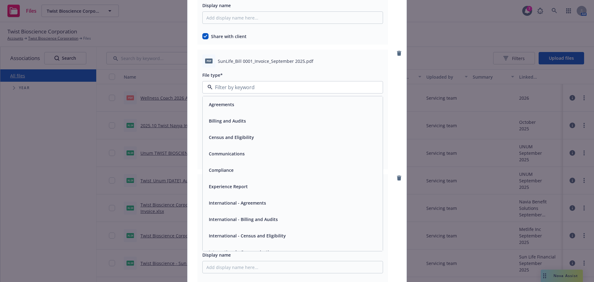
click at [240, 123] on span "Billing and Audits" at bounding box center [227, 121] width 37 height 6
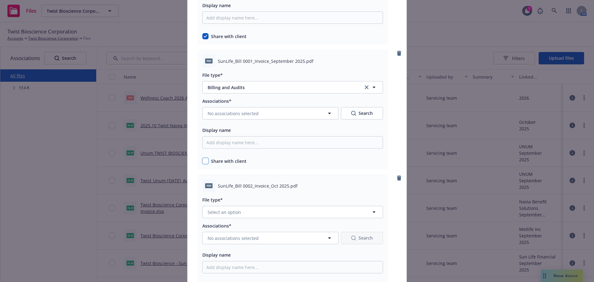
click at [205, 162] on input "checkbox" at bounding box center [205, 161] width 6 height 6
checkbox input "true"
click at [230, 110] on button "No associations selected" at bounding box center [270, 113] width 136 height 12
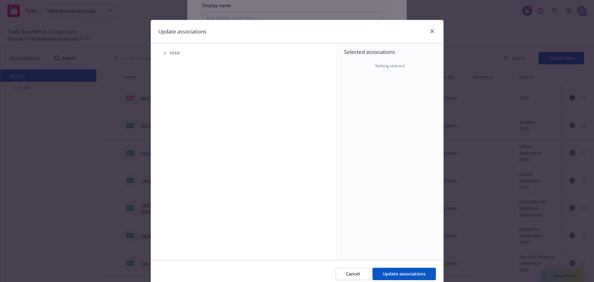
click at [162, 56] on span "Tree Example" at bounding box center [165, 53] width 10 height 10
click at [181, 137] on input "Tree Example" at bounding box center [180, 138] width 6 height 6
checkbox input "true"
drag, startPoint x: 171, startPoint y: 137, endPoint x: 171, endPoint y: 142, distance: 5.3
click at [171, 140] on span "Tree Example" at bounding box center [172, 138] width 10 height 10
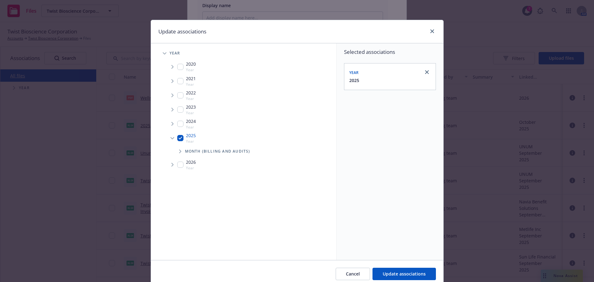
click at [175, 156] on span "Tree Example" at bounding box center [180, 151] width 10 height 10
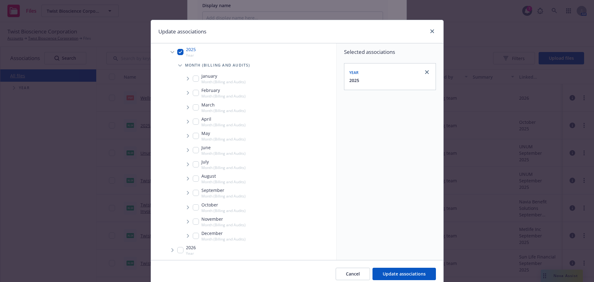
scroll to position [87, 0]
click at [195, 205] on input "Tree Example" at bounding box center [196, 206] width 6 height 6
checkbox input "true"
drag, startPoint x: 184, startPoint y: 202, endPoint x: 190, endPoint y: 210, distance: 10.0
click at [184, 203] on span "Tree Example" at bounding box center [188, 206] width 10 height 10
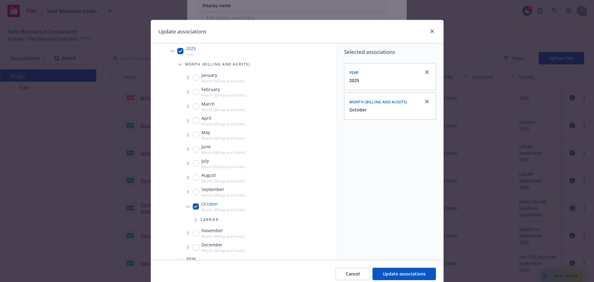
click at [192, 218] on span "Tree Example" at bounding box center [196, 220] width 10 height 10
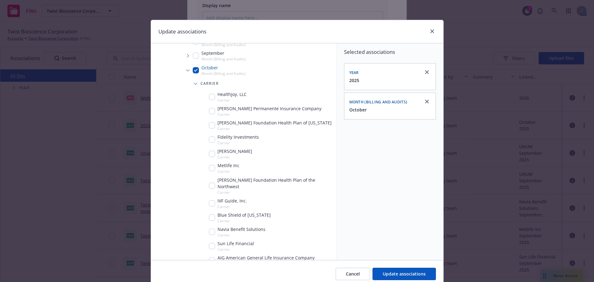
scroll to position [254, 0]
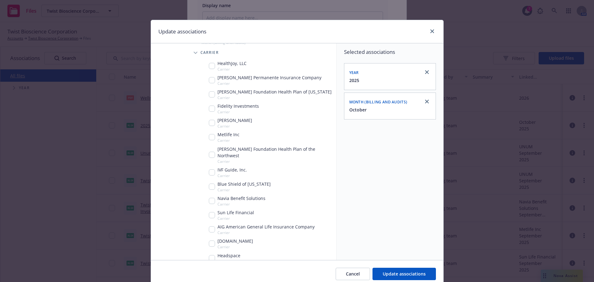
drag, startPoint x: 208, startPoint y: 209, endPoint x: 205, endPoint y: 211, distance: 4.0
click at [205, 211] on div "Sun Life Financial Carrier" at bounding box center [266, 215] width 140 height 14
checkbox input "true"
click at [399, 279] on button "Update associations" at bounding box center [403, 274] width 63 height 12
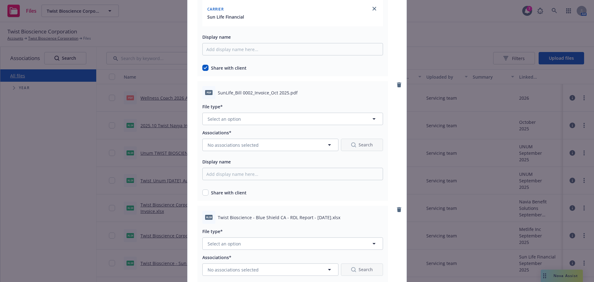
scroll to position [2227, 0]
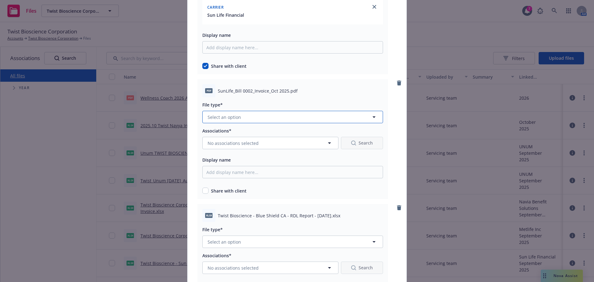
drag, startPoint x: 247, startPoint y: 119, endPoint x: 251, endPoint y: 97, distance: 22.5
click at [246, 119] on button "Select an option" at bounding box center [292, 117] width 181 height 12
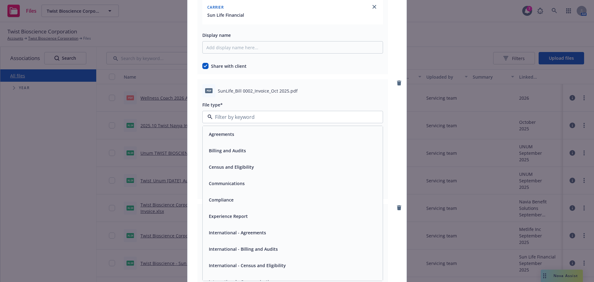
click at [240, 148] on span "Billing and Audits" at bounding box center [227, 150] width 37 height 6
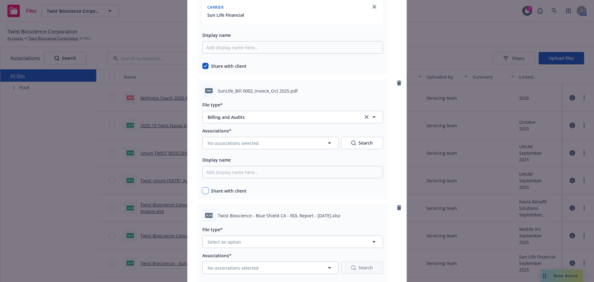
drag, startPoint x: 204, startPoint y: 191, endPoint x: 218, endPoint y: 151, distance: 42.7
click at [204, 187] on input "checkbox" at bounding box center [205, 190] width 6 height 6
checkbox input "true"
click at [222, 140] on span "No associations selected" at bounding box center [233, 143] width 51 height 6
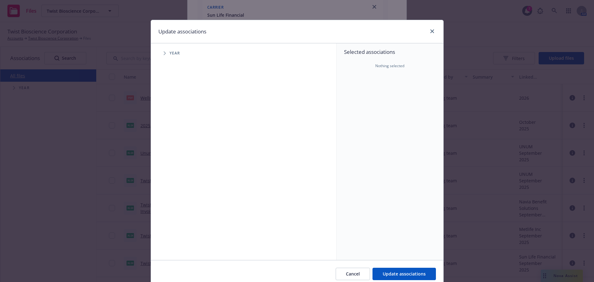
click at [168, 48] on div "Year" at bounding box center [246, 53] width 179 height 12
click at [163, 50] on span "Tree Example" at bounding box center [165, 53] width 10 height 10
click at [180, 139] on input "Tree Example" at bounding box center [180, 138] width 6 height 6
checkbox input "true"
drag, startPoint x: 170, startPoint y: 140, endPoint x: 171, endPoint y: 144, distance: 4.2
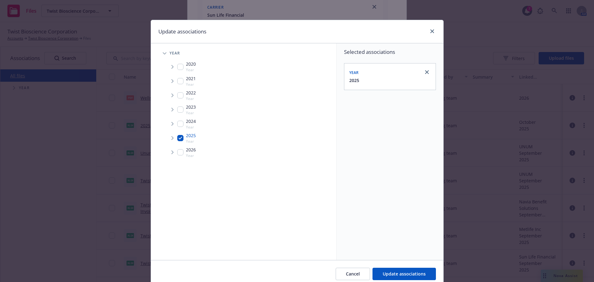
click at [170, 141] on span "Tree Example" at bounding box center [172, 138] width 10 height 10
click at [178, 153] on span "Tree Example" at bounding box center [180, 151] width 10 height 10
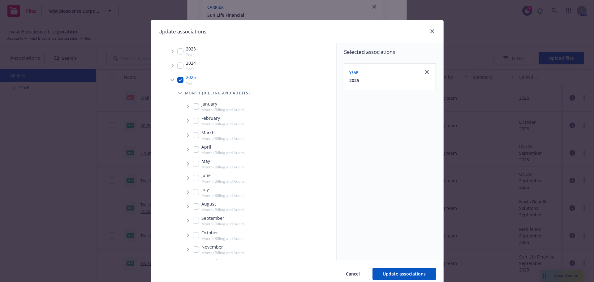
scroll to position [87, 0]
click at [193, 206] on input "Tree Example" at bounding box center [196, 206] width 6 height 6
checkbox input "true"
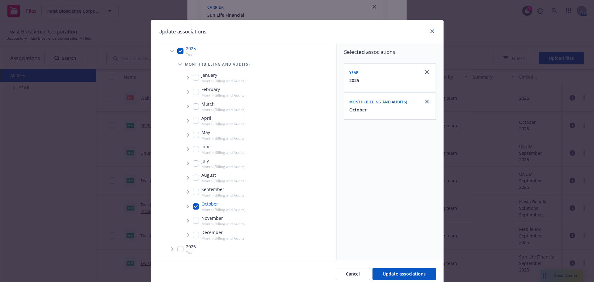
click at [187, 205] on icon "Tree Example" at bounding box center [188, 206] width 2 height 4
click at [195, 218] on icon "Tree Example" at bounding box center [196, 220] width 2 height 4
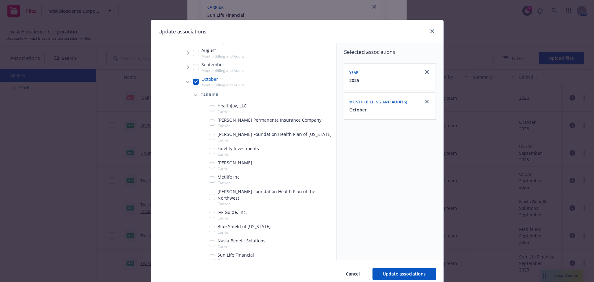
scroll to position [223, 0]
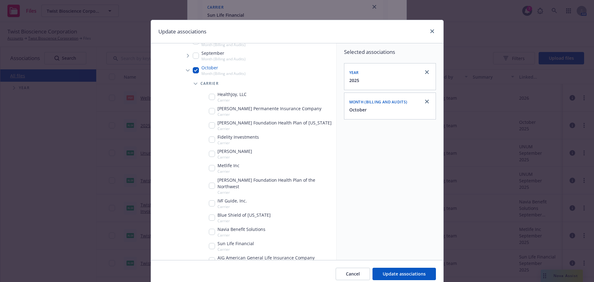
click at [212, 243] on input "Tree Example" at bounding box center [212, 246] width 6 height 6
checkbox input "true"
click at [384, 271] on span "Update associations" at bounding box center [404, 274] width 43 height 6
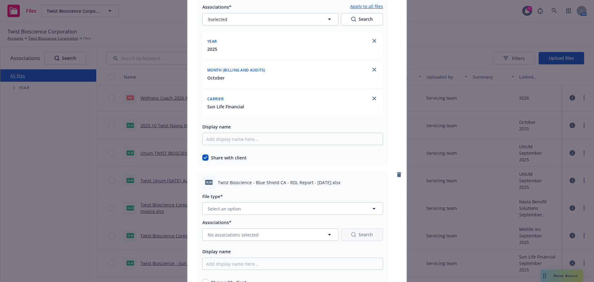
scroll to position [2444, 0]
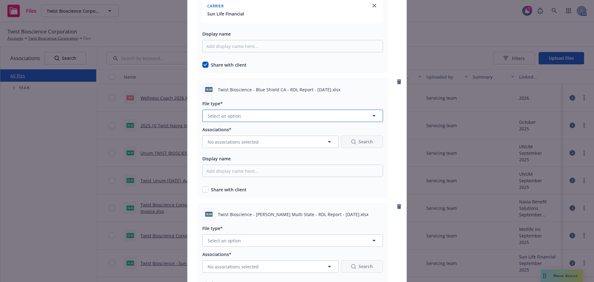
click at [223, 114] on span "Select an option" at bounding box center [224, 116] width 33 height 6
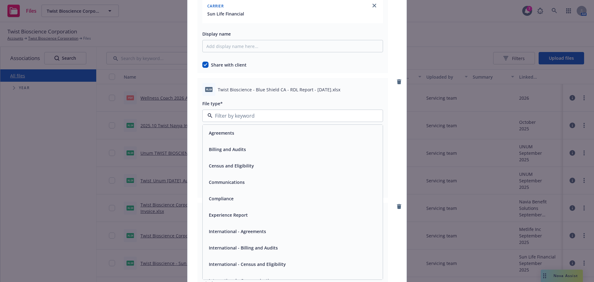
click at [241, 151] on span "Billing and Audits" at bounding box center [227, 149] width 37 height 6
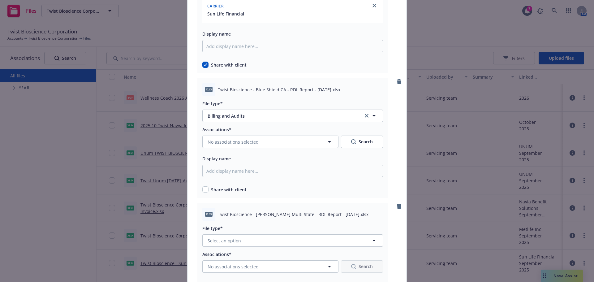
click at [202, 194] on div "xlsx Twist Bioscience - Blue Shield CA - RDL Report - [DATE].xlsx File type* Bi…" at bounding box center [292, 138] width 191 height 120
drag, startPoint x: 202, startPoint y: 194, endPoint x: 204, endPoint y: 189, distance: 5.5
click at [202, 194] on div "xlsx Twist Bioscience - Blue Shield CA - RDL Report - [DATE].xlsx File type* Bi…" at bounding box center [292, 138] width 191 height 120
click at [204, 189] on input "checkbox" at bounding box center [205, 189] width 6 height 6
checkbox input "true"
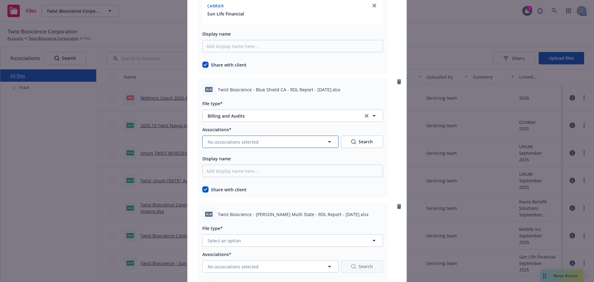
click at [230, 144] on span "No associations selected" at bounding box center [233, 142] width 51 height 6
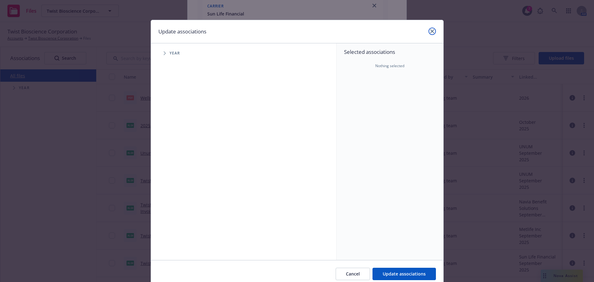
click at [428, 33] on link "close" at bounding box center [431, 31] width 7 height 7
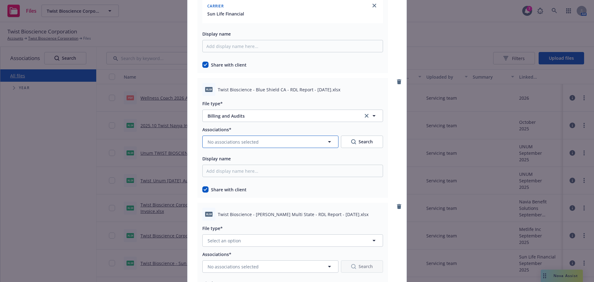
click at [224, 141] on span "No associations selected" at bounding box center [233, 142] width 51 height 6
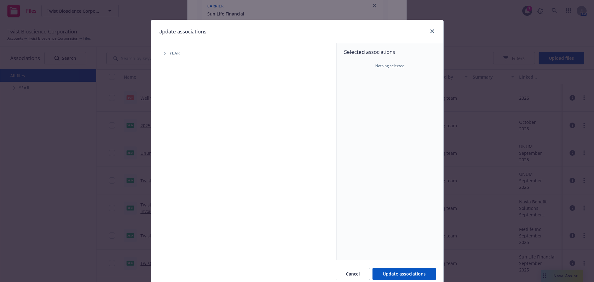
click at [164, 55] on span "Tree Example" at bounding box center [165, 53] width 10 height 10
drag, startPoint x: 179, startPoint y: 140, endPoint x: 159, endPoint y: 140, distance: 20.1
click at [179, 140] on input "Tree Example" at bounding box center [180, 138] width 6 height 6
checkbox input "true"
click at [158, 140] on ul "2020 Year [DATE] Year [DATE] Year [DATE] Year [DATE] Year [DATE] Year [DATE] Ye…" at bounding box center [246, 109] width 179 height 100
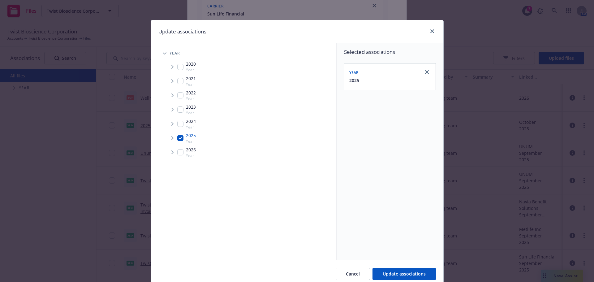
click at [168, 140] on span "Tree Example" at bounding box center [172, 138] width 10 height 10
click at [180, 149] on span "Tree Example" at bounding box center [180, 151] width 10 height 10
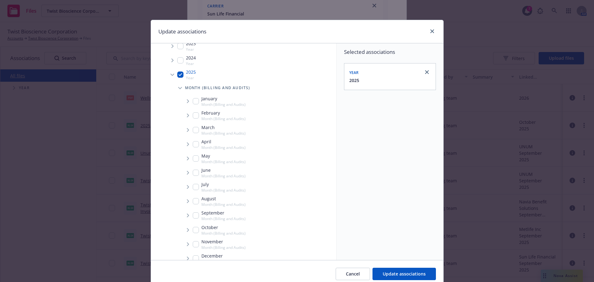
scroll to position [87, 0]
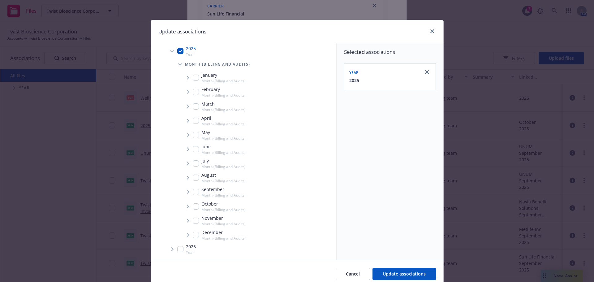
click at [195, 209] on div "October Month (Billing and Audits)" at bounding box center [219, 206] width 53 height 12
checkbox input "true"
click at [187, 206] on span "Tree Example" at bounding box center [188, 206] width 10 height 10
click at [195, 218] on icon "Tree Example" at bounding box center [196, 220] width 2 height 4
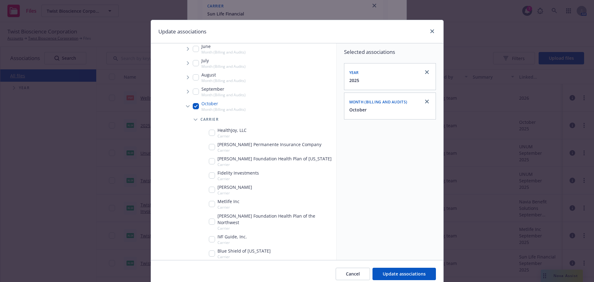
scroll to position [223, 0]
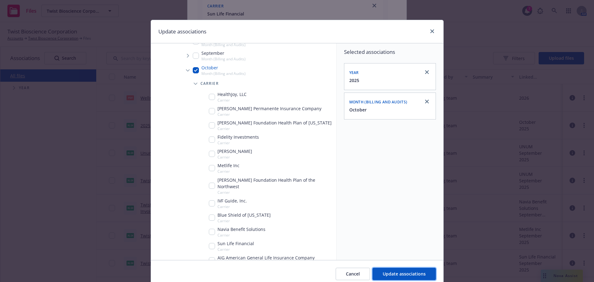
click at [393, 269] on button "Update associations" at bounding box center [403, 274] width 63 height 12
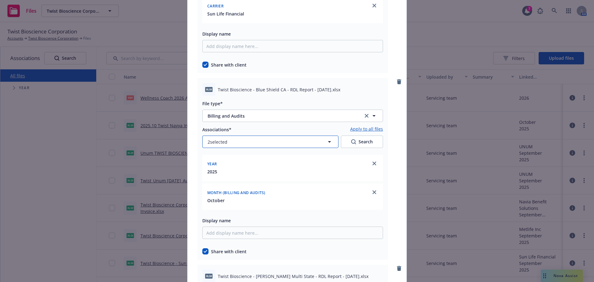
click at [262, 139] on button "2 selected" at bounding box center [270, 141] width 136 height 12
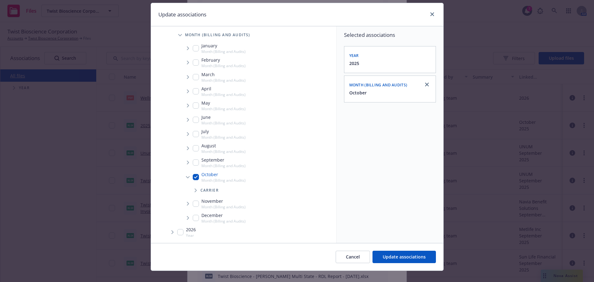
scroll to position [26, 0]
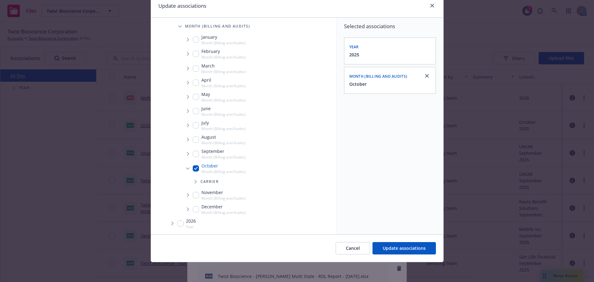
click at [191, 180] on span "Tree Example" at bounding box center [196, 182] width 10 height 10
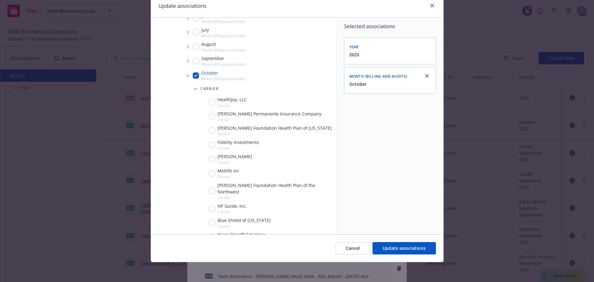
scroll to position [254, 0]
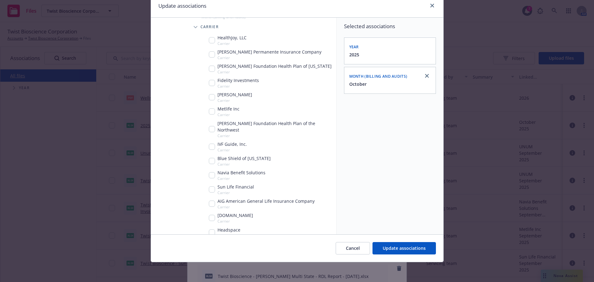
click at [211, 158] on input "Tree Example" at bounding box center [212, 161] width 6 height 6
checkbox input "true"
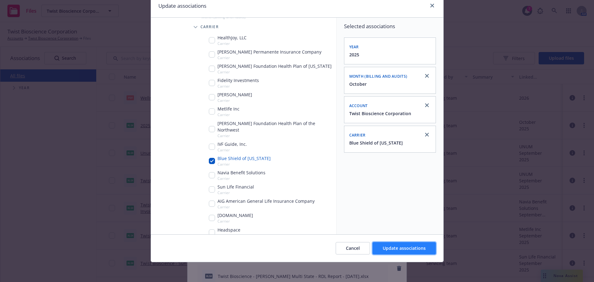
click at [385, 248] on span "Update associations" at bounding box center [404, 248] width 43 height 6
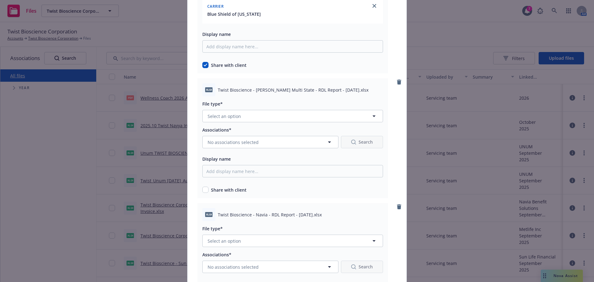
scroll to position [2660, 0]
click at [251, 112] on button "Select an option" at bounding box center [292, 114] width 181 height 12
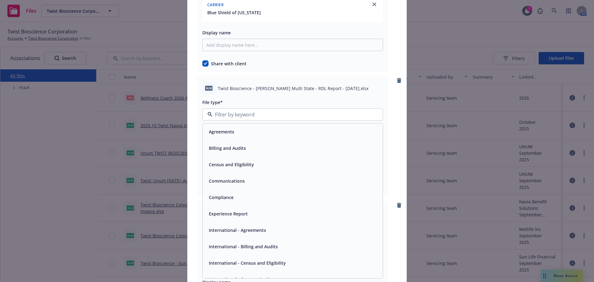
click at [259, 148] on div "Billing and Audits" at bounding box center [292, 148] width 173 height 9
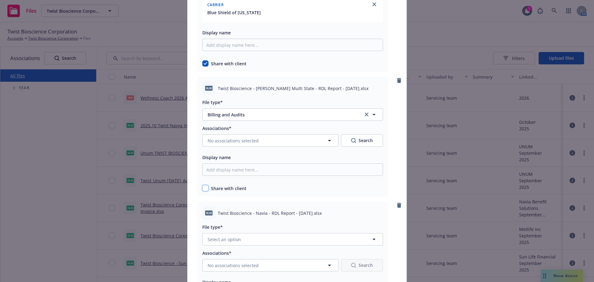
click at [204, 187] on input "checkbox" at bounding box center [205, 188] width 6 height 6
checkbox input "true"
click at [222, 149] on div "Associations* No associations selected Search Display name Share with client" at bounding box center [292, 157] width 181 height 67
click at [218, 143] on span "No associations selected" at bounding box center [233, 140] width 51 height 6
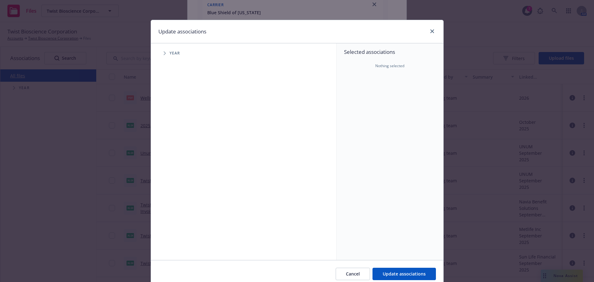
click at [160, 51] on span "Tree Example" at bounding box center [165, 53] width 10 height 10
click at [178, 137] on input "Tree Example" at bounding box center [180, 138] width 6 height 6
checkbox input "true"
click at [171, 138] on span "Tree Example" at bounding box center [172, 138] width 10 height 10
click at [181, 150] on span "Tree Example" at bounding box center [180, 151] width 10 height 10
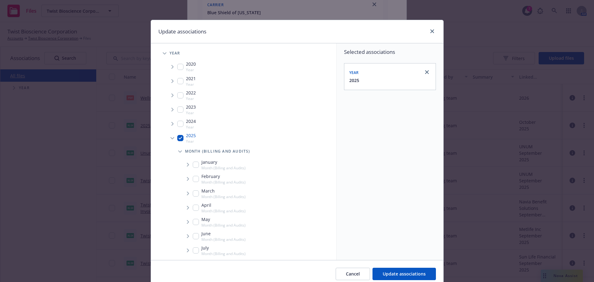
scroll to position [87, 0]
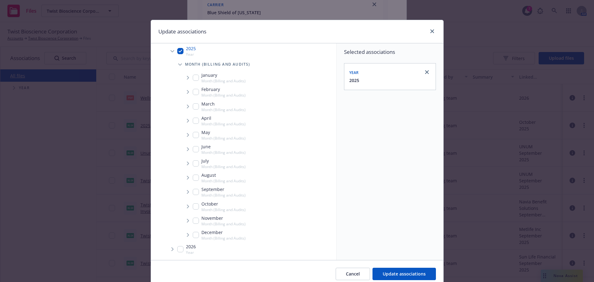
click at [193, 219] on input "Tree Example" at bounding box center [196, 220] width 6 height 6
checkbox input "true"
drag, startPoint x: 199, startPoint y: 207, endPoint x: 195, endPoint y: 207, distance: 4.1
click at [198, 206] on div "October Month (Billing and Audits)" at bounding box center [219, 206] width 53 height 12
drag, startPoint x: 195, startPoint y: 207, endPoint x: 191, endPoint y: 223, distance: 15.8
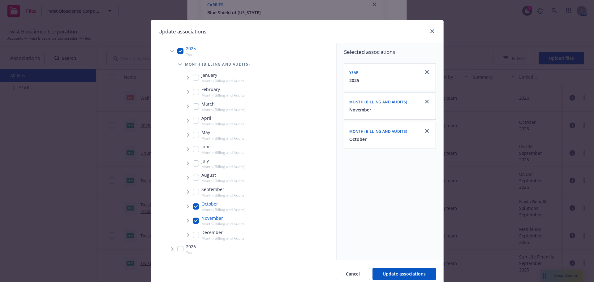
click at [195, 208] on input "Tree Example" at bounding box center [196, 206] width 6 height 6
click at [193, 207] on input "Tree Example" at bounding box center [196, 206] width 6 height 6
checkbox input "true"
click at [194, 217] on div "November Month (Billing and Audits)" at bounding box center [219, 221] width 53 height 12
checkbox input "false"
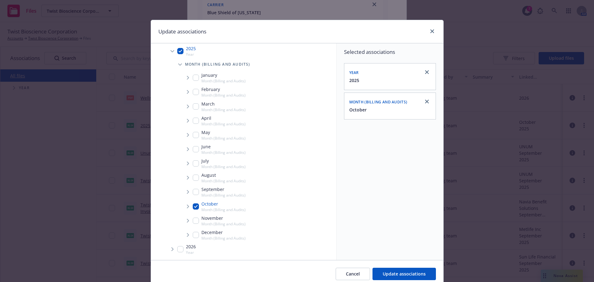
click at [187, 209] on span "Tree Example" at bounding box center [188, 206] width 10 height 10
click at [191, 216] on span "Tree Example" at bounding box center [196, 220] width 10 height 10
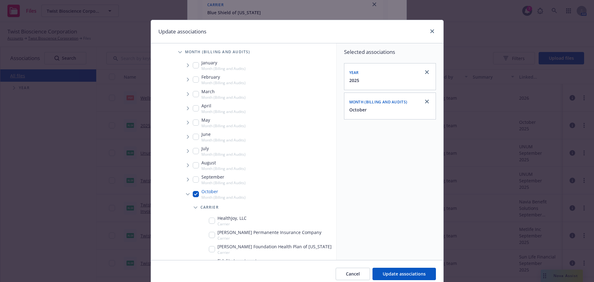
scroll to position [223, 0]
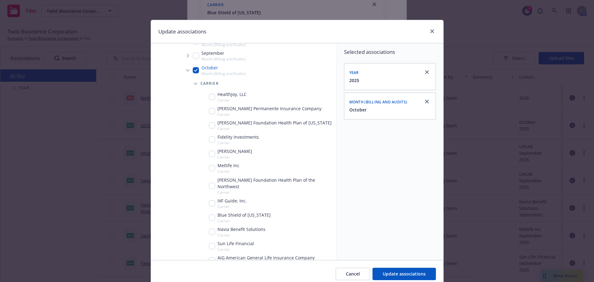
click at [211, 112] on input "Tree Example" at bounding box center [212, 111] width 6 height 6
checkbox input "true"
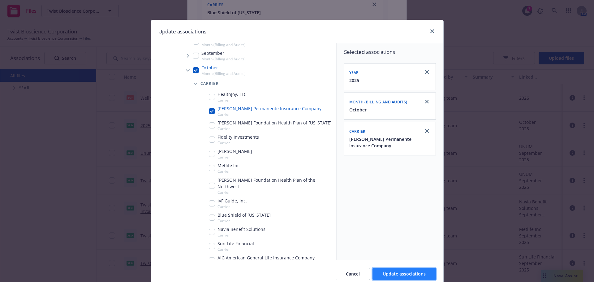
click at [397, 278] on button "Update associations" at bounding box center [403, 274] width 63 height 12
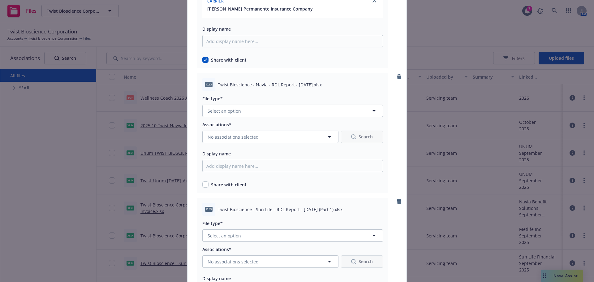
scroll to position [2877, 0]
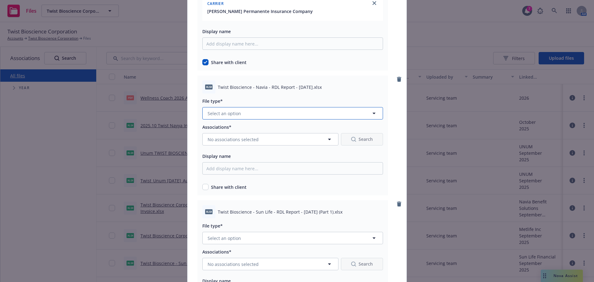
click at [232, 114] on span "Select an option" at bounding box center [224, 113] width 33 height 6
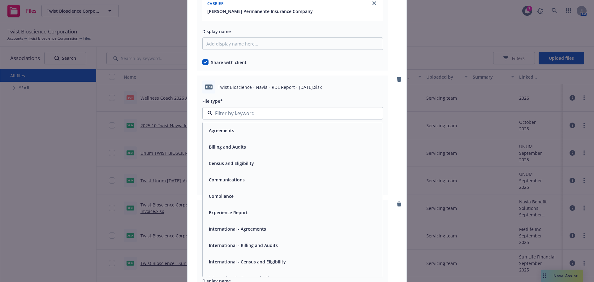
click at [246, 152] on div "Billing and Audits" at bounding box center [293, 147] width 180 height 16
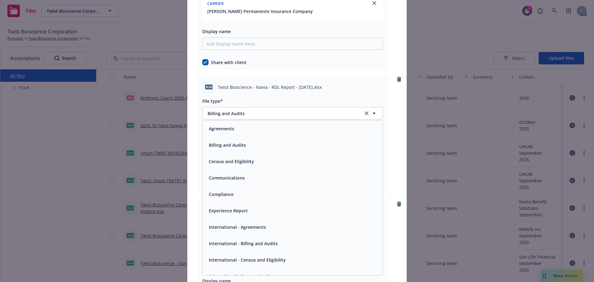
scroll to position [0, 0]
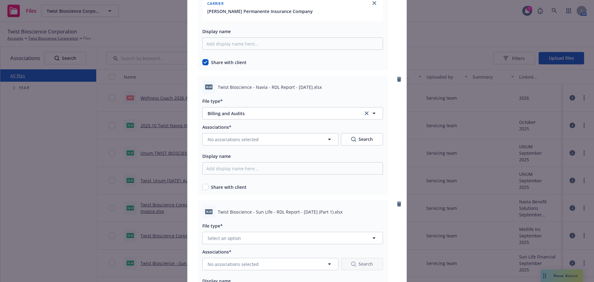
drag, startPoint x: 203, startPoint y: 190, endPoint x: 204, endPoint y: 186, distance: 4.5
click at [204, 188] on div "Share with client" at bounding box center [292, 187] width 181 height 6
click at [207, 188] on div "Share with client" at bounding box center [292, 187] width 181 height 6
click at [204, 188] on input "checkbox" at bounding box center [205, 187] width 6 height 6
checkbox input "true"
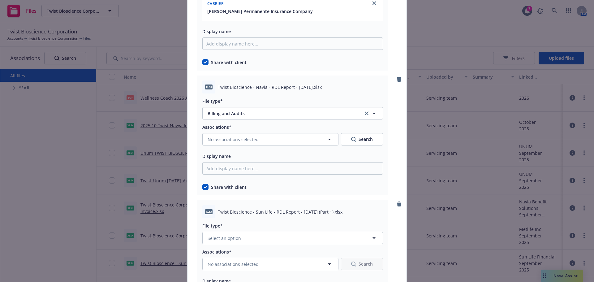
click at [231, 147] on div "Associations* No associations selected Search Display name Share with client" at bounding box center [292, 156] width 181 height 67
click at [232, 144] on button "No associations selected" at bounding box center [270, 139] width 136 height 12
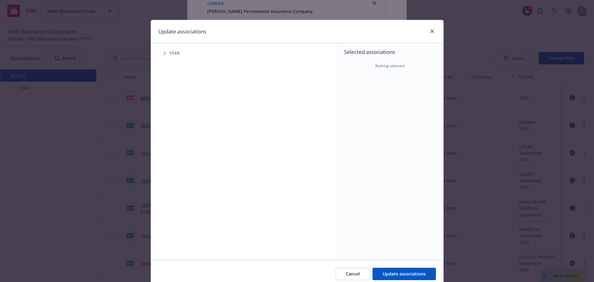
click at [162, 58] on div "Year" at bounding box center [246, 53] width 179 height 12
click at [165, 57] on span "Tree Example" at bounding box center [165, 53] width 10 height 10
click at [179, 140] on input "Tree Example" at bounding box center [180, 138] width 6 height 6
checkbox input "true"
click at [167, 135] on span "Tree Example" at bounding box center [172, 138] width 10 height 10
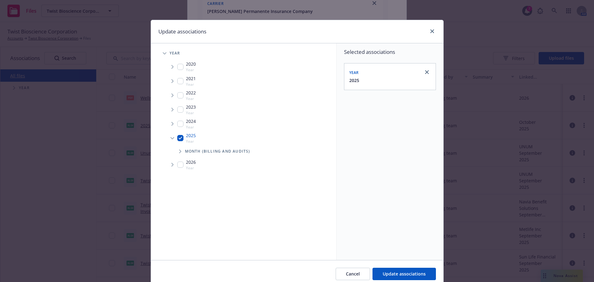
drag, startPoint x: 181, startPoint y: 157, endPoint x: 177, endPoint y: 150, distance: 7.5
click at [179, 155] on div "Month (Billing and Audits)" at bounding box center [255, 151] width 164 height 12
click at [179, 150] on icon "Tree Example" at bounding box center [180, 151] width 2 height 4
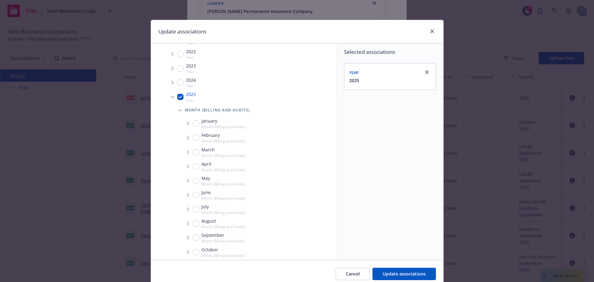
scroll to position [87, 0]
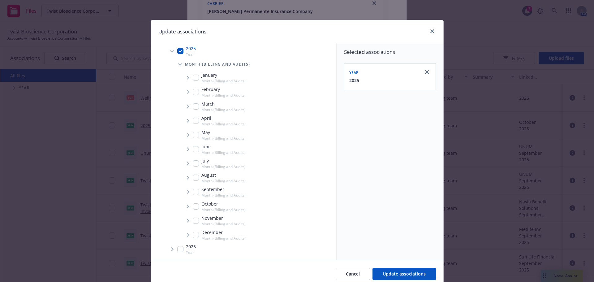
click at [193, 206] on input "Tree Example" at bounding box center [196, 206] width 6 height 6
checkbox input "true"
click at [184, 206] on span "Tree Example" at bounding box center [188, 206] width 10 height 10
click at [195, 219] on icon "Tree Example" at bounding box center [196, 220] width 2 height 4
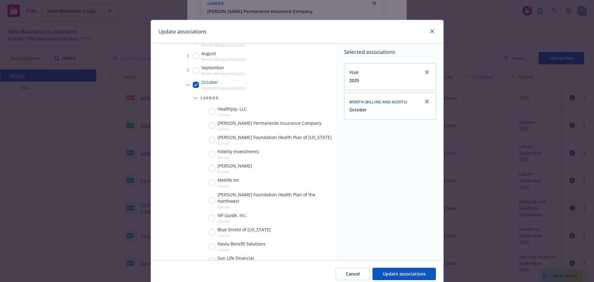
scroll to position [223, 0]
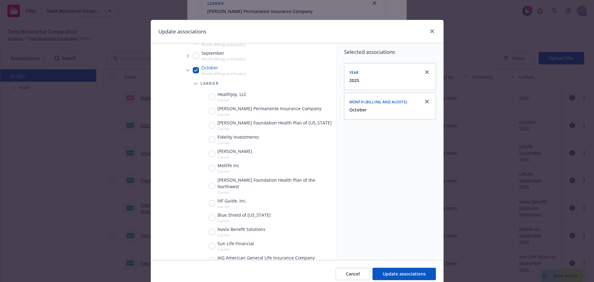
click at [211, 229] on input "Tree Example" at bounding box center [212, 232] width 6 height 6
checkbox input "true"
drag, startPoint x: 384, startPoint y: 270, endPoint x: 391, endPoint y: 268, distance: 6.7
click at [385, 271] on button "Update associations" at bounding box center [403, 274] width 63 height 12
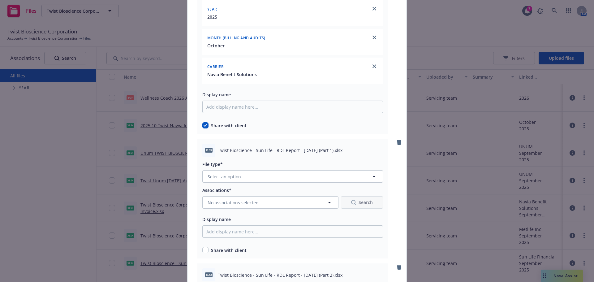
scroll to position [3031, 0]
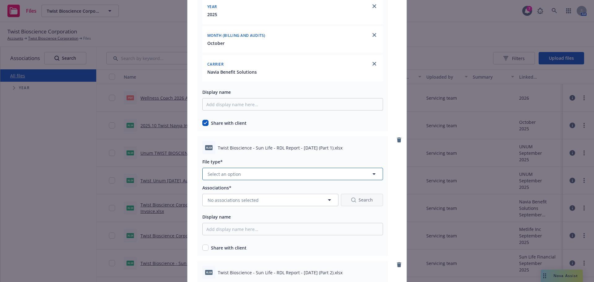
click at [242, 177] on button "Select an option" at bounding box center [292, 174] width 181 height 12
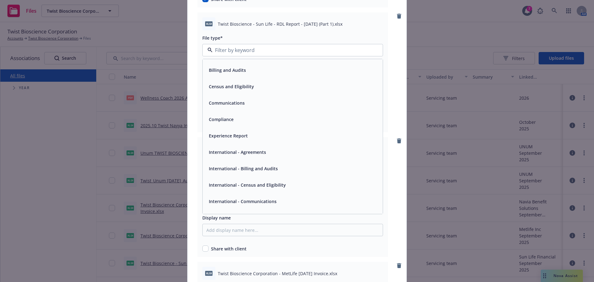
scroll to position [0, 0]
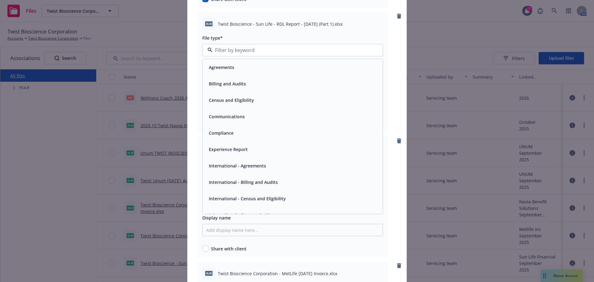
click at [251, 85] on div "Billing and Audits" at bounding box center [292, 83] width 173 height 9
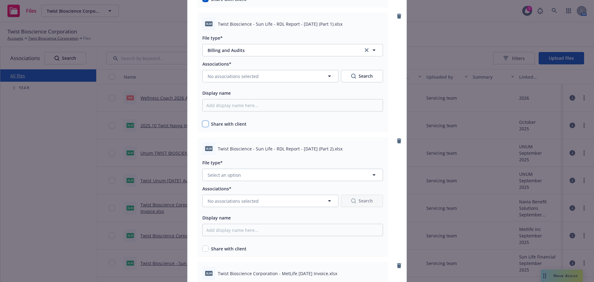
click at [204, 125] on input "checkbox" at bounding box center [205, 124] width 6 height 6
checkbox input "true"
click at [256, 80] on button "No associations selected" at bounding box center [270, 76] width 136 height 12
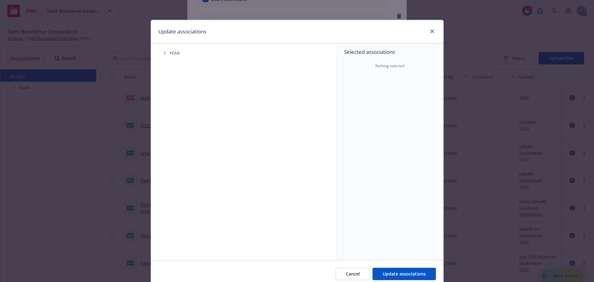
click at [160, 57] on span "Tree Example" at bounding box center [165, 53] width 10 height 10
click at [180, 135] on input "Tree Example" at bounding box center [180, 138] width 6 height 6
checkbox input "true"
click at [167, 140] on span "Tree Example" at bounding box center [172, 138] width 10 height 10
click at [180, 153] on span "Tree Example" at bounding box center [180, 151] width 10 height 10
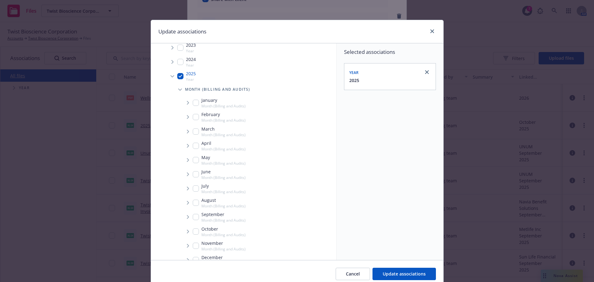
scroll to position [87, 0]
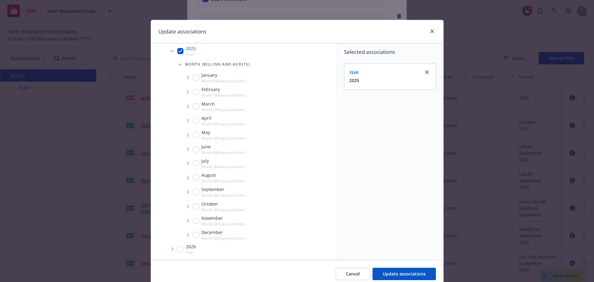
click at [193, 210] on div "October Month (Billing and Audits)" at bounding box center [219, 206] width 53 height 12
drag, startPoint x: 180, startPoint y: 208, endPoint x: 183, endPoint y: 208, distance: 3.1
click at [180, 208] on div "October Month (Billing and Audits)" at bounding box center [258, 206] width 156 height 14
click at [183, 208] on span "Tree Example" at bounding box center [188, 206] width 10 height 10
click at [193, 207] on input "Tree Example" at bounding box center [196, 206] width 6 height 6
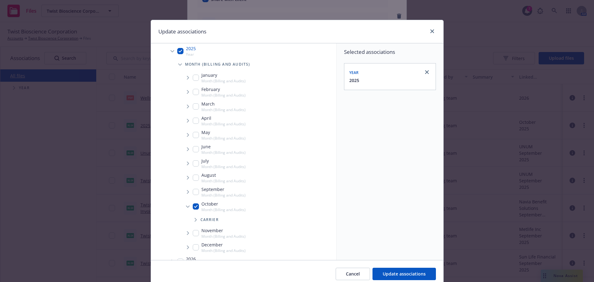
checkbox input "true"
click at [195, 219] on icon "Tree Example" at bounding box center [196, 220] width 2 height 4
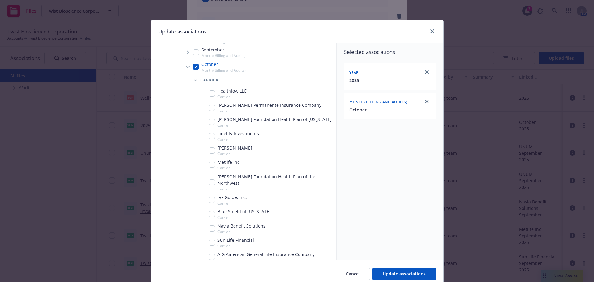
scroll to position [254, 0]
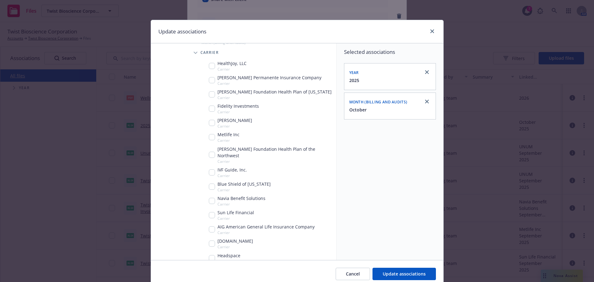
click at [209, 212] on input "Tree Example" at bounding box center [212, 215] width 6 height 6
checkbox input "true"
click at [392, 271] on span "Update associations" at bounding box center [404, 274] width 43 height 6
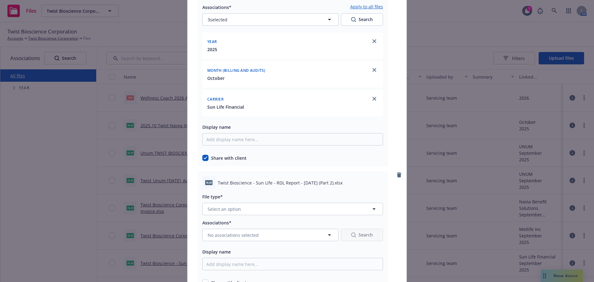
scroll to position [3248, 0]
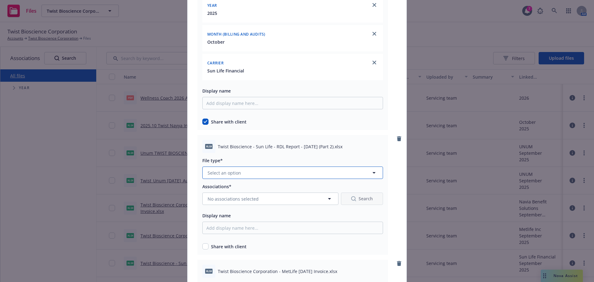
click at [257, 171] on button "Select an option" at bounding box center [292, 172] width 181 height 12
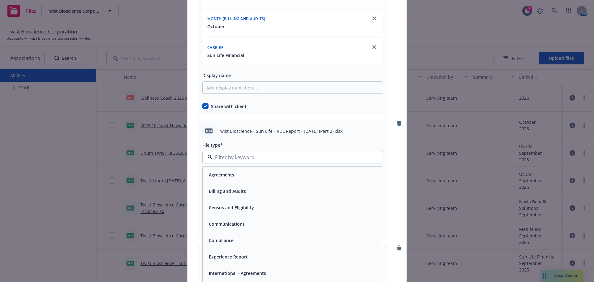
scroll to position [3279, 0]
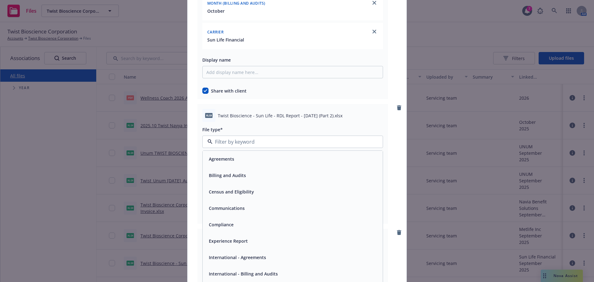
click at [247, 176] on div "Billing and Audits" at bounding box center [292, 175] width 173 height 9
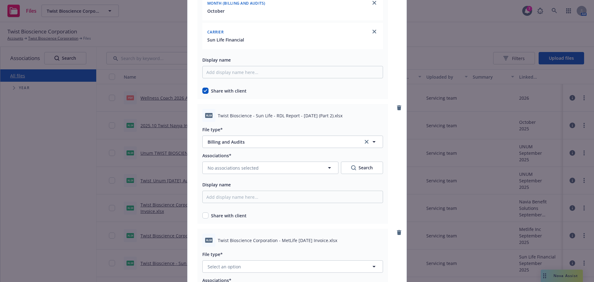
click at [204, 212] on div "Share with client" at bounding box center [292, 214] width 181 height 9
click at [206, 216] on input "checkbox" at bounding box center [205, 215] width 6 height 6
checkbox input "true"
click at [252, 166] on span "No associations selected" at bounding box center [233, 168] width 51 height 6
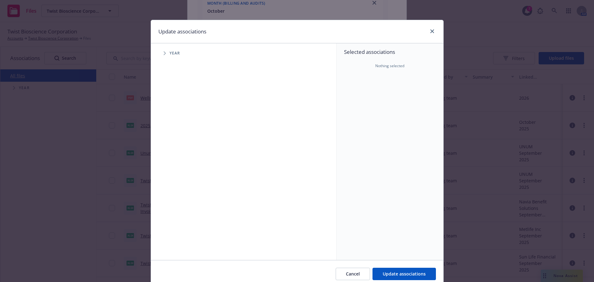
click at [160, 58] on span "Tree Example" at bounding box center [165, 53] width 10 height 10
click at [161, 58] on span "Tree Example" at bounding box center [165, 53] width 10 height 10
click at [170, 55] on span "Year" at bounding box center [175, 53] width 11 height 4
click at [164, 58] on span "Tree Example" at bounding box center [165, 53] width 10 height 10
click at [182, 141] on div "2025 Year" at bounding box center [186, 138] width 19 height 12
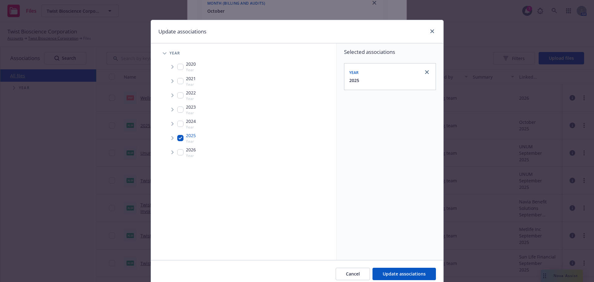
click at [165, 143] on div "2025 Year" at bounding box center [250, 138] width 171 height 14
click at [167, 141] on span "Tree Example" at bounding box center [172, 138] width 10 height 10
drag, startPoint x: 180, startPoint y: 139, endPoint x: 179, endPoint y: 149, distance: 10.2
click at [180, 139] on input "Tree Example" at bounding box center [180, 138] width 6 height 6
checkbox input "true"
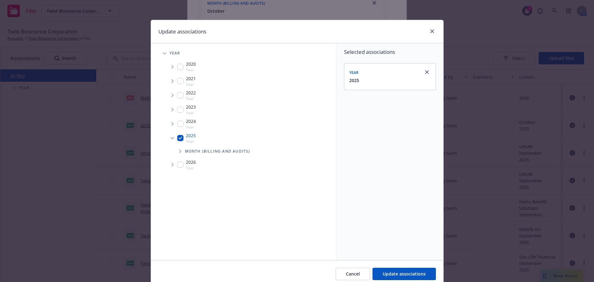
click at [179, 150] on span "Tree Example" at bounding box center [180, 151] width 10 height 10
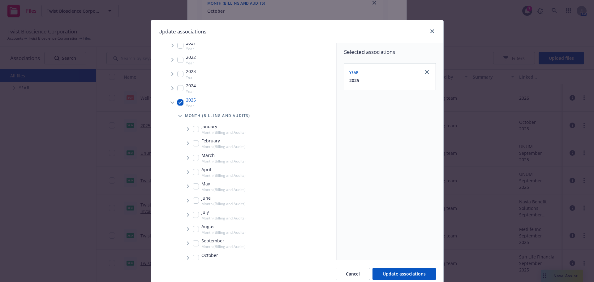
scroll to position [87, 0]
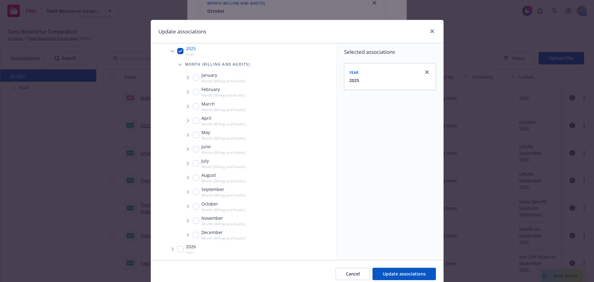
drag, startPoint x: 196, startPoint y: 206, endPoint x: 192, endPoint y: 207, distance: 4.9
click at [196, 206] on div "October Month (Billing and Audits)" at bounding box center [219, 206] width 53 height 12
checkbox input "true"
click at [186, 209] on span "Tree Example" at bounding box center [188, 206] width 10 height 10
click at [191, 222] on span "Tree Example" at bounding box center [196, 220] width 10 height 10
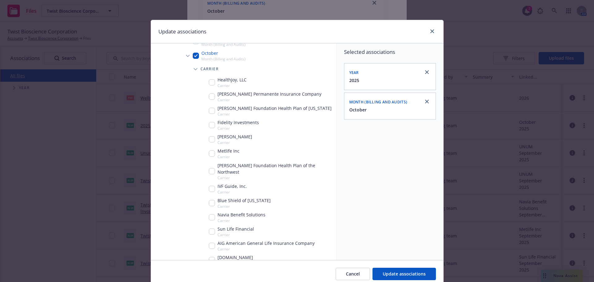
scroll to position [242, 0]
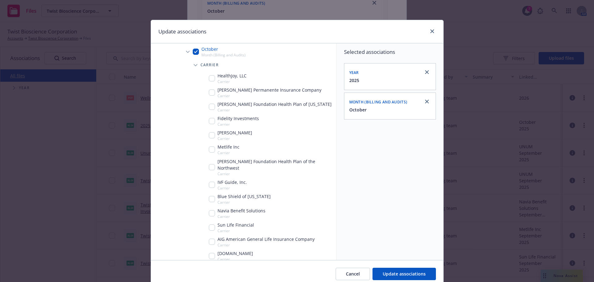
click at [210, 224] on input "Tree Example" at bounding box center [212, 227] width 6 height 6
checkbox input "true"
click at [404, 274] on span "Update associations" at bounding box center [404, 274] width 43 height 6
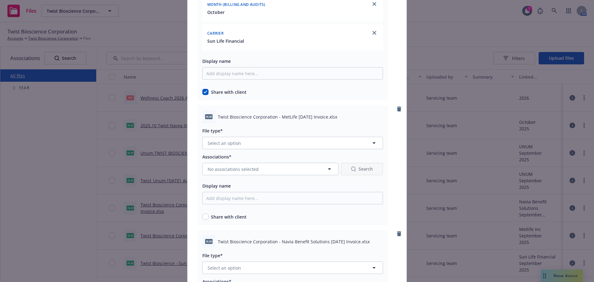
scroll to position [3495, 0]
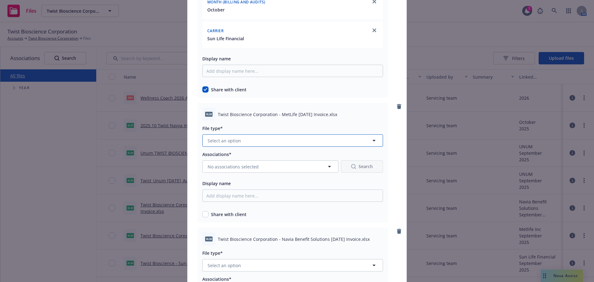
click at [245, 136] on button "Select an option" at bounding box center [292, 140] width 181 height 12
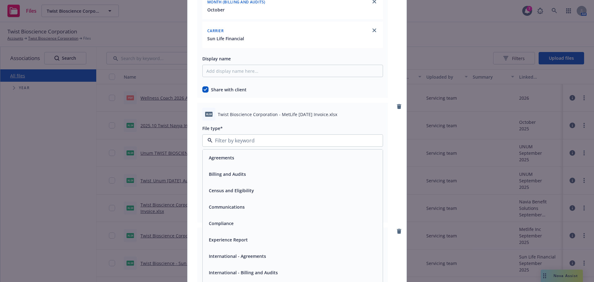
drag, startPoint x: 273, startPoint y: 172, endPoint x: 263, endPoint y: 191, distance: 21.5
click at [273, 172] on div "Billing and Audits" at bounding box center [292, 174] width 173 height 9
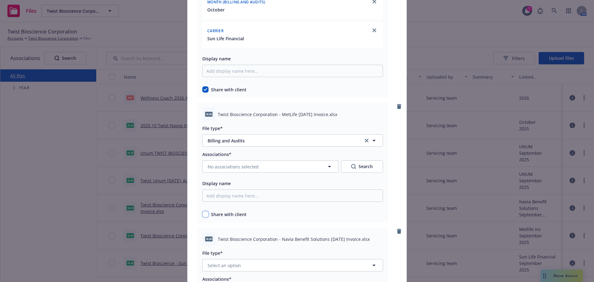
click at [202, 214] on input "checkbox" at bounding box center [205, 214] width 6 height 6
checkbox input "true"
click at [221, 165] on span "No associations selected" at bounding box center [233, 166] width 51 height 6
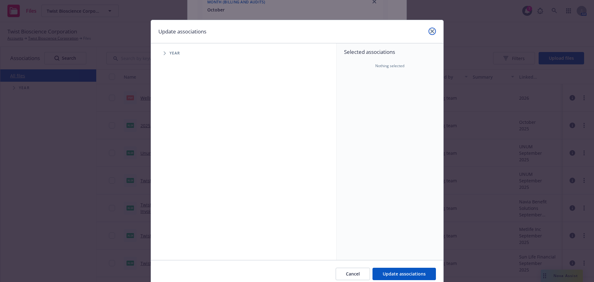
click at [431, 30] on icon "close" at bounding box center [432, 31] width 4 height 4
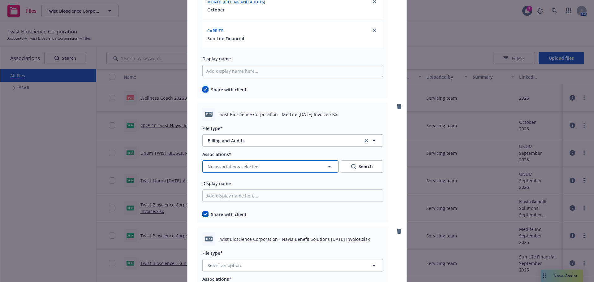
click at [229, 168] on span "No associations selected" at bounding box center [233, 166] width 51 height 6
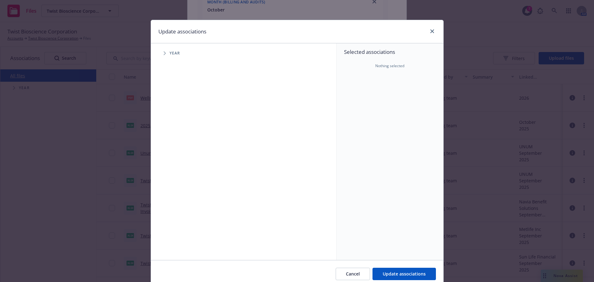
click at [166, 53] on span "Tree Example" at bounding box center [165, 53] width 10 height 10
click at [178, 139] on input "Tree Example" at bounding box center [180, 138] width 6 height 6
checkbox input "true"
click at [168, 137] on span "Tree Example" at bounding box center [172, 138] width 10 height 10
click at [182, 151] on span "Tree Example" at bounding box center [180, 151] width 10 height 10
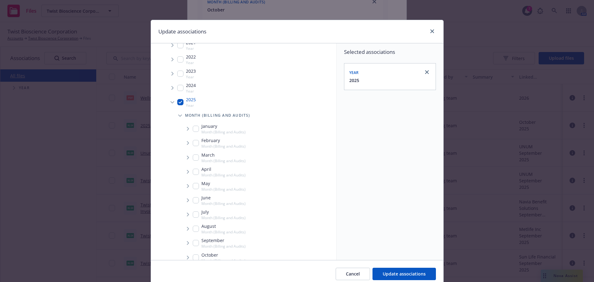
scroll to position [87, 0]
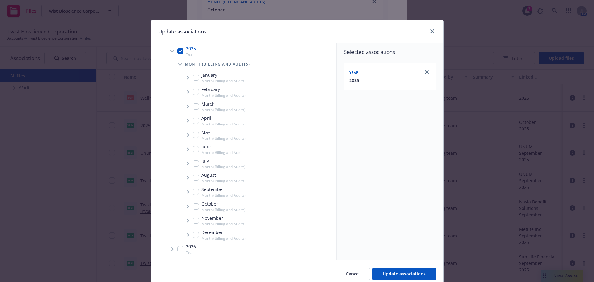
click at [195, 205] on input "Tree Example" at bounding box center [196, 206] width 6 height 6
checkbox input "true"
drag, startPoint x: 180, startPoint y: 205, endPoint x: 204, endPoint y: 209, distance: 23.9
click at [183, 206] on span "Tree Example" at bounding box center [188, 206] width 10 height 10
click at [195, 218] on span "Tree Example" at bounding box center [196, 220] width 10 height 10
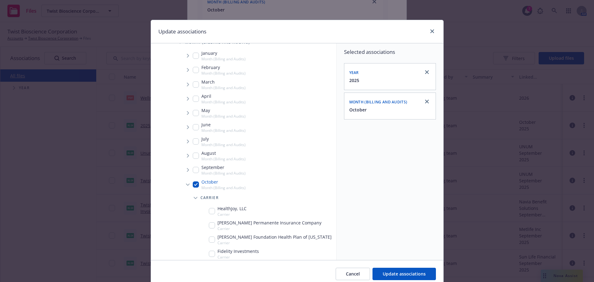
scroll to position [211, 0]
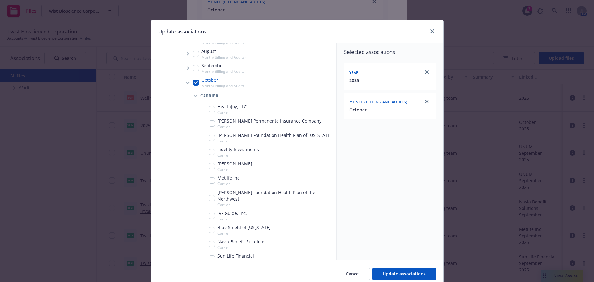
click at [209, 177] on div "Metlife Inc Carrier" at bounding box center [224, 180] width 31 height 12
checkbox input "true"
click at [399, 269] on button "Update associations" at bounding box center [403, 274] width 63 height 12
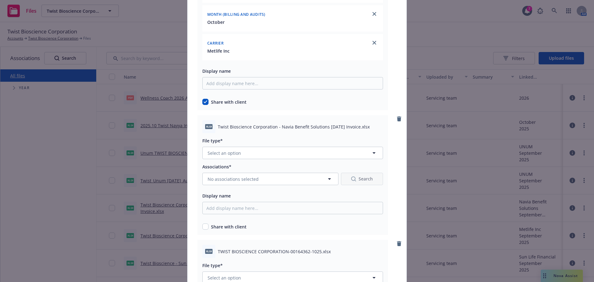
scroll to position [3712, 0]
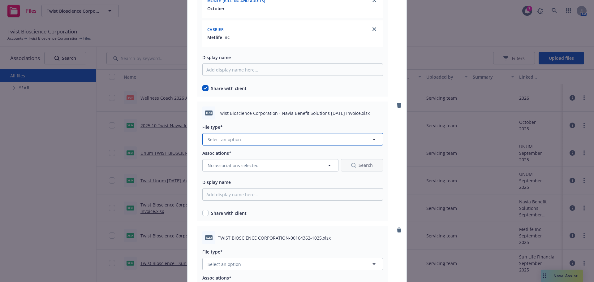
click at [256, 139] on button "Select an option" at bounding box center [292, 139] width 181 height 12
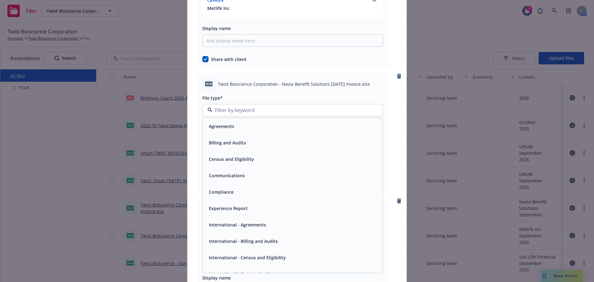
scroll to position [3774, 0]
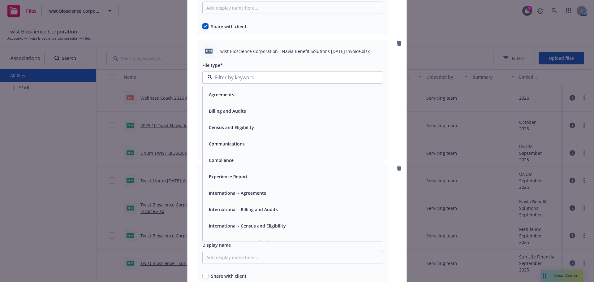
click at [246, 116] on div "Billing and Audits" at bounding box center [293, 111] width 180 height 16
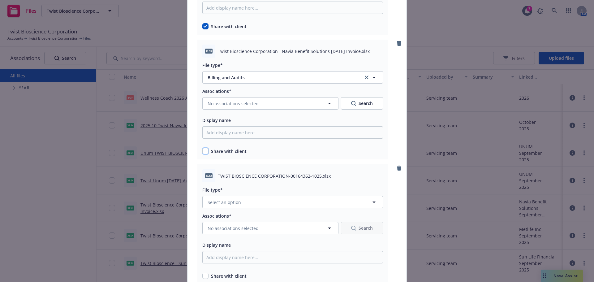
click at [206, 152] on input "checkbox" at bounding box center [205, 151] width 6 height 6
checkbox input "true"
click at [247, 107] on button "No associations selected" at bounding box center [270, 103] width 136 height 12
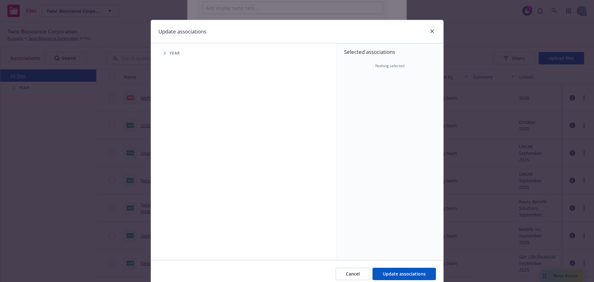
click at [164, 53] on icon "Tree Example" at bounding box center [165, 53] width 2 height 4
click at [179, 142] on div "2025 Year" at bounding box center [186, 138] width 19 height 12
checkbox input "true"
click at [168, 140] on span "Tree Example" at bounding box center [172, 138] width 10 height 10
click at [177, 154] on span "Tree Example" at bounding box center [180, 151] width 10 height 10
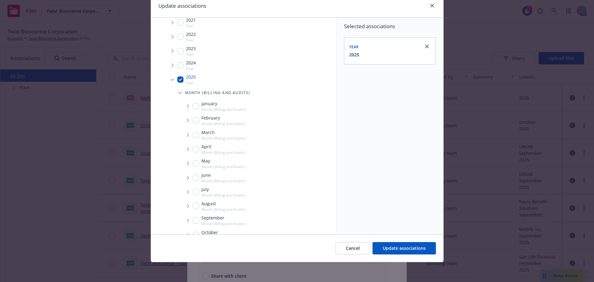
scroll to position [87, 0]
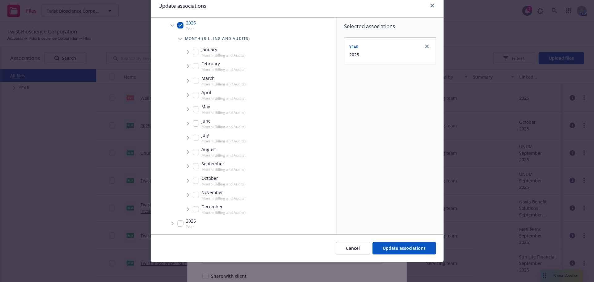
click at [196, 180] on input "Tree Example" at bounding box center [196, 181] width 6 height 6
checkbox input "true"
click at [184, 178] on span "Tree Example" at bounding box center [188, 181] width 10 height 10
click at [197, 195] on div "Carrier" at bounding box center [262, 194] width 148 height 12
click at [195, 195] on icon "Tree Example" at bounding box center [196, 194] width 2 height 4
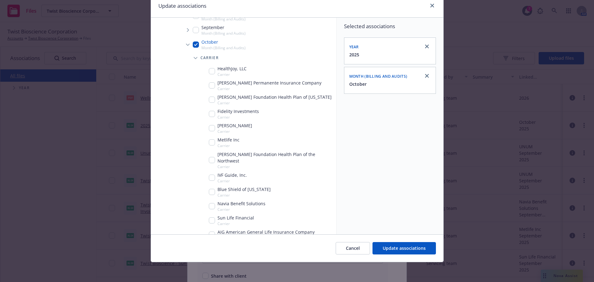
scroll to position [254, 0]
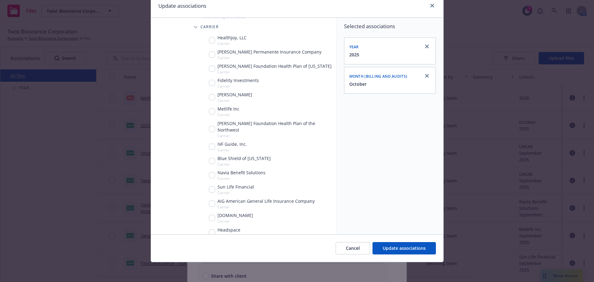
click at [209, 169] on div "Navia Benefit Solutions Carrier" at bounding box center [237, 175] width 57 height 12
checkbox input "true"
click at [388, 246] on span "Update associations" at bounding box center [404, 248] width 43 height 6
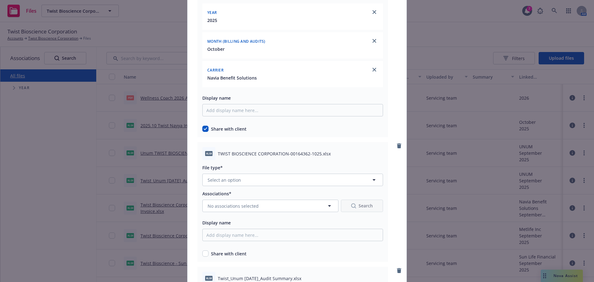
scroll to position [3898, 0]
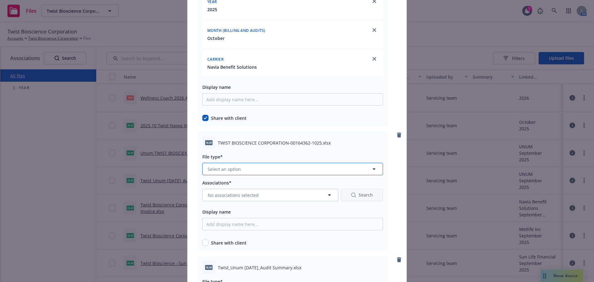
click at [267, 165] on button "Select an option" at bounding box center [292, 169] width 181 height 12
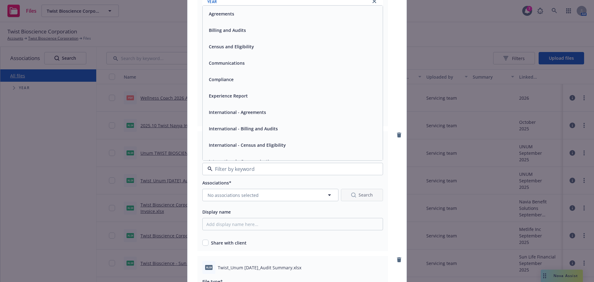
scroll to position [3928, 0]
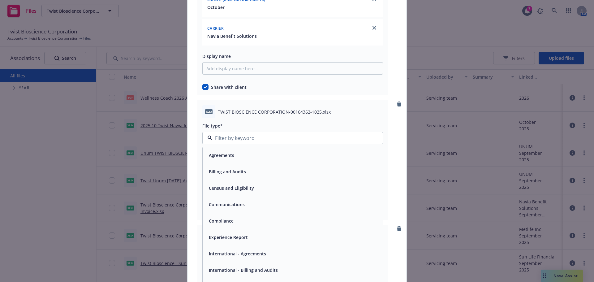
click at [247, 172] on div "Billing and Audits" at bounding box center [292, 171] width 173 height 9
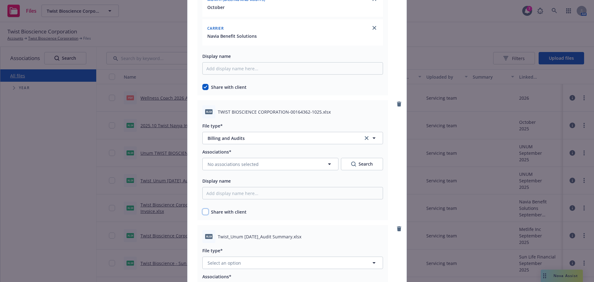
click at [204, 215] on input "checkbox" at bounding box center [205, 211] width 6 height 6
checkbox input "true"
click at [225, 169] on div "Associations* No associations selected Search Display name Share with client" at bounding box center [292, 181] width 181 height 67
click at [199, 169] on div "xlsx TWIST BIOSCIENCE CORPORATION-00164362-1025.xlsx File type* Billing and Aud…" at bounding box center [292, 160] width 191 height 120
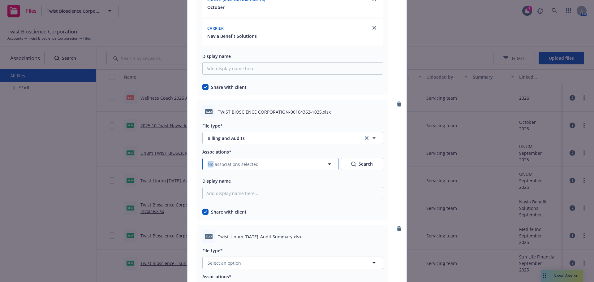
click at [202, 168] on button "No associations selected" at bounding box center [270, 164] width 136 height 12
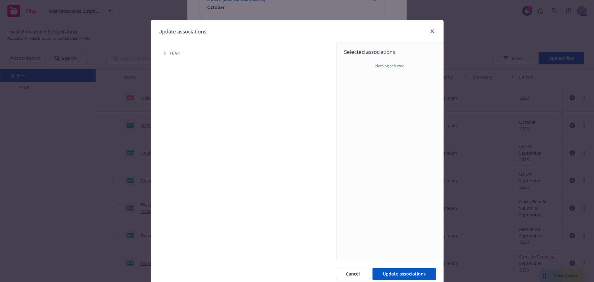
click at [160, 49] on span "Tree Example" at bounding box center [165, 53] width 10 height 10
click at [180, 139] on input "Tree Example" at bounding box center [180, 138] width 6 height 6
checkbox input "true"
click at [171, 137] on icon "Tree Example" at bounding box center [172, 138] width 2 height 4
click at [181, 148] on span "Tree Example" at bounding box center [180, 151] width 10 height 10
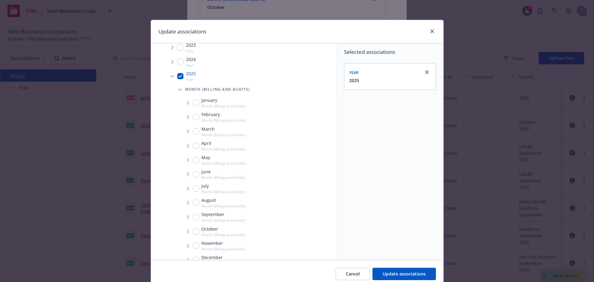
scroll to position [87, 0]
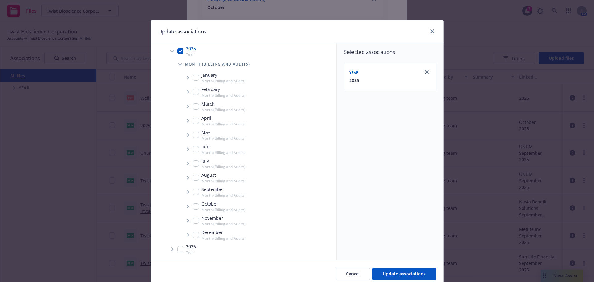
click at [193, 207] on input "Tree Example" at bounding box center [196, 206] width 6 height 6
checkbox input "true"
click at [188, 207] on span "Tree Example" at bounding box center [188, 206] width 10 height 10
click at [196, 220] on span "Tree Example" at bounding box center [196, 220] width 10 height 10
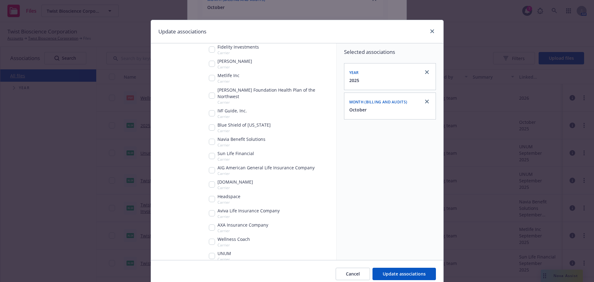
scroll to position [316, 0]
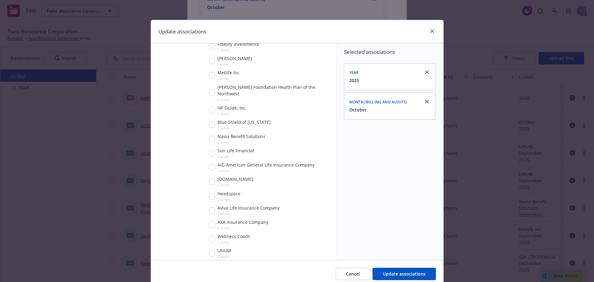
click at [210, 250] on input "Tree Example" at bounding box center [212, 253] width 6 height 6
checkbox input "true"
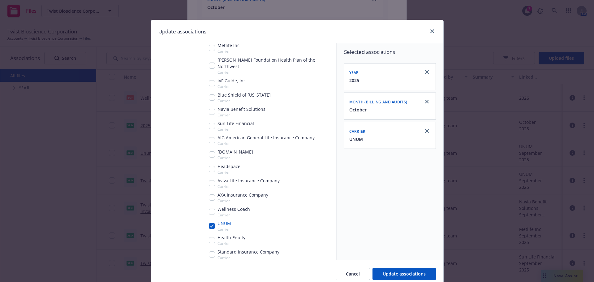
scroll to position [347, 0]
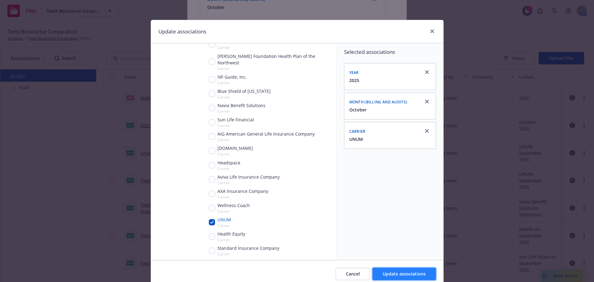
click at [383, 268] on button "Update associations" at bounding box center [403, 274] width 63 height 12
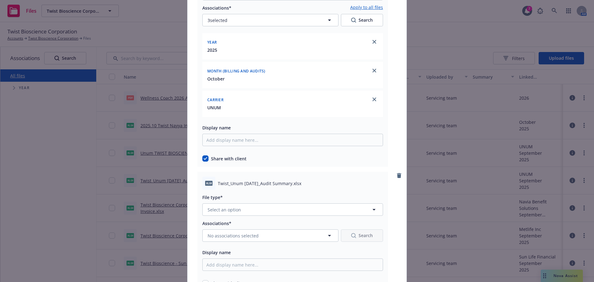
scroll to position [4083, 0]
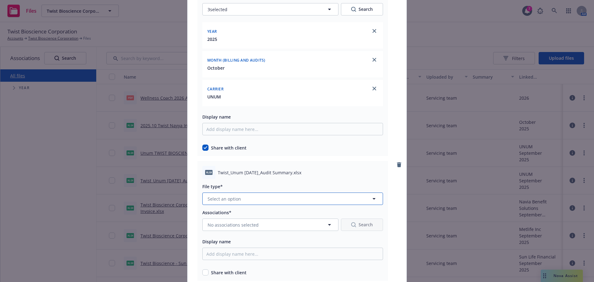
click at [249, 196] on button "Select an option" at bounding box center [292, 198] width 181 height 12
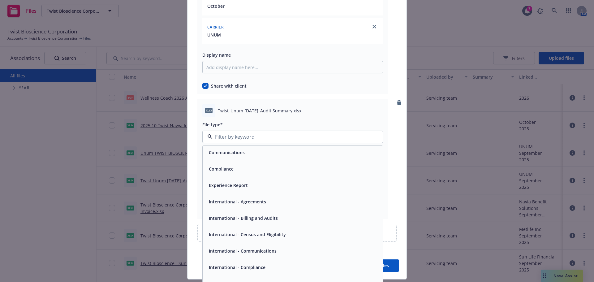
scroll to position [0, 0]
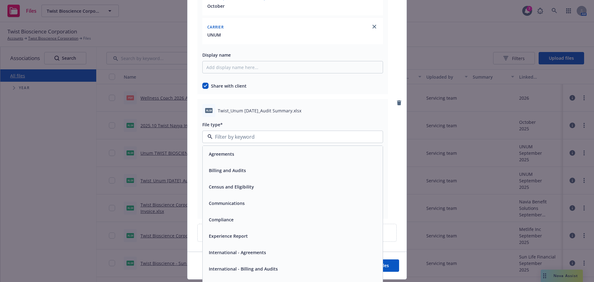
click at [231, 169] on span "Billing and Audits" at bounding box center [227, 170] width 37 height 6
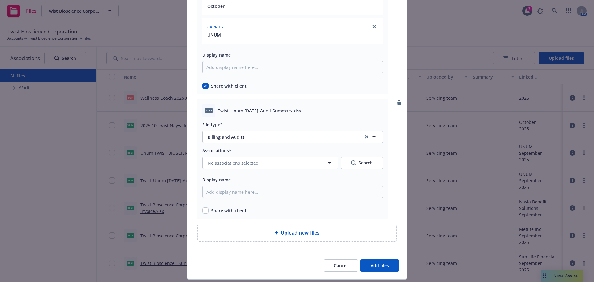
click at [202, 204] on div "Associations* No associations selected Search Display name Share with client" at bounding box center [292, 180] width 181 height 67
click at [204, 206] on div "Share with client" at bounding box center [292, 209] width 181 height 9
drag, startPoint x: 202, startPoint y: 211, endPoint x: 220, endPoint y: 174, distance: 41.5
click at [202, 211] on input "checkbox" at bounding box center [205, 210] width 6 height 6
checkbox input "true"
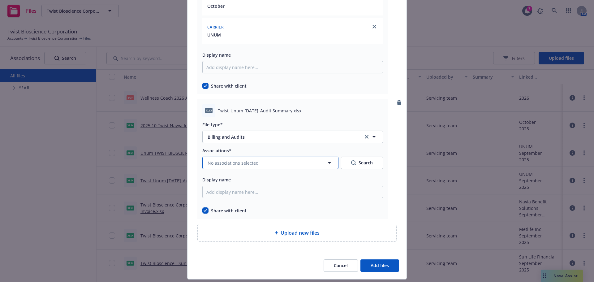
click at [220, 163] on span "No associations selected" at bounding box center [233, 163] width 51 height 6
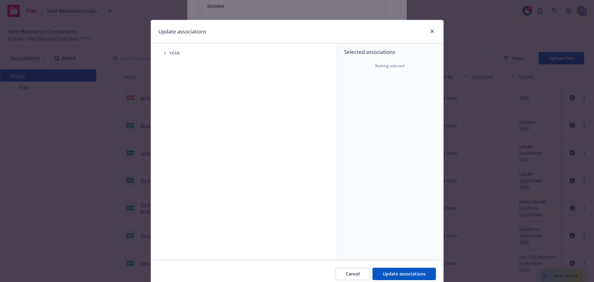
click at [164, 52] on icon "Tree Example" at bounding box center [165, 53] width 2 height 4
click at [177, 134] on div "2025 Year" at bounding box center [186, 138] width 19 height 12
checkbox input "true"
drag, startPoint x: 171, startPoint y: 135, endPoint x: 171, endPoint y: 138, distance: 3.7
click at [170, 135] on span "Tree Example" at bounding box center [172, 138] width 10 height 10
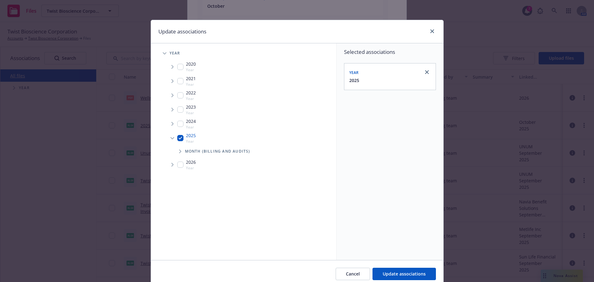
click at [182, 152] on span "Tree Example" at bounding box center [180, 151] width 10 height 10
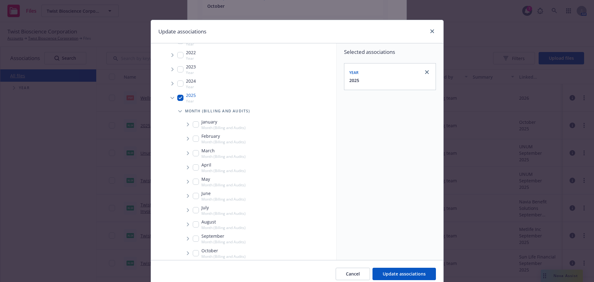
scroll to position [87, 0]
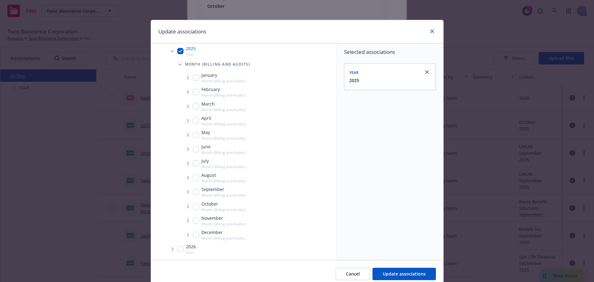
click at [194, 208] on input "Tree Example" at bounding box center [196, 206] width 6 height 6
checkbox input "true"
click at [187, 205] on span "Tree Example" at bounding box center [188, 206] width 10 height 10
click at [195, 218] on span "Tree Example" at bounding box center [196, 220] width 10 height 10
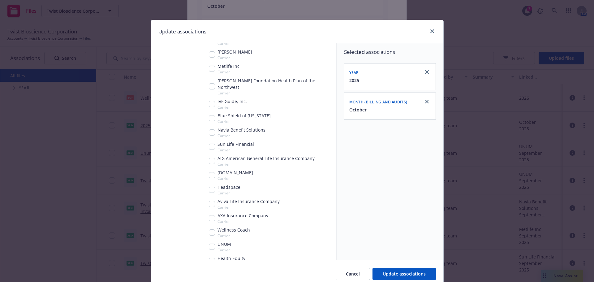
scroll to position [334, 0]
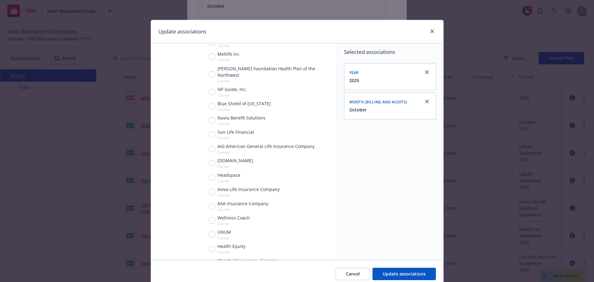
click at [212, 231] on input "Tree Example" at bounding box center [212, 234] width 6 height 6
checkbox input "true"
click at [400, 276] on span "Update associations" at bounding box center [404, 274] width 43 height 6
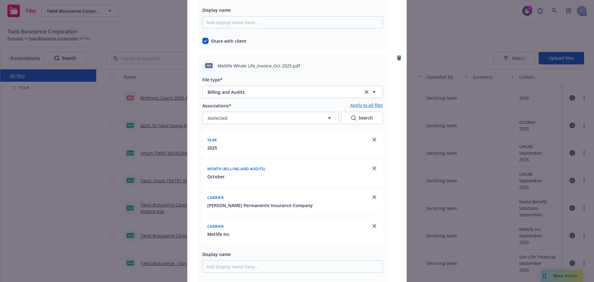
scroll to position [1609, 0]
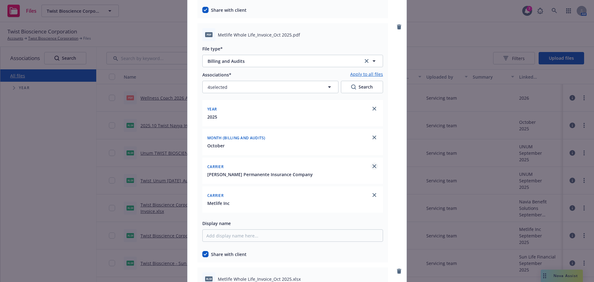
click at [372, 168] on icon "close" at bounding box center [374, 166] width 4 height 4
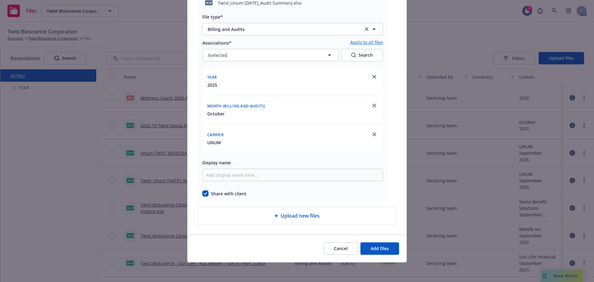
scroll to position [4224, 0]
click at [376, 251] on span "Add files" at bounding box center [380, 248] width 18 height 6
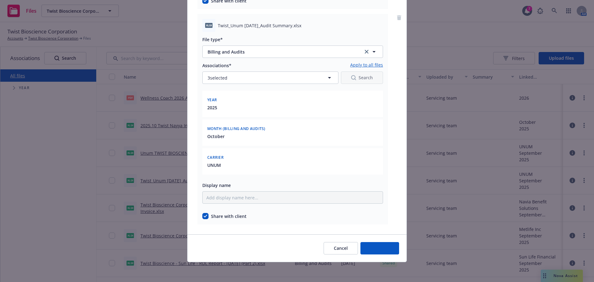
scroll to position [4201, 0]
